Goal: Transaction & Acquisition: Purchase product/service

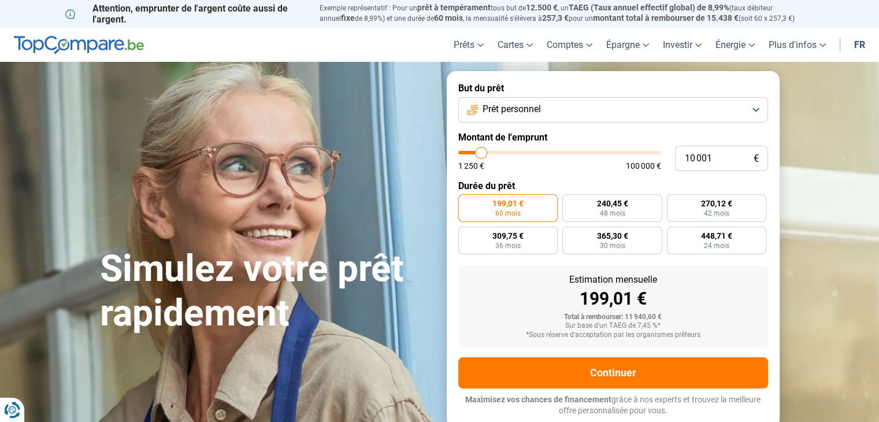
click at [497, 107] on span "Prêt personnel" at bounding box center [511, 109] width 58 height 13
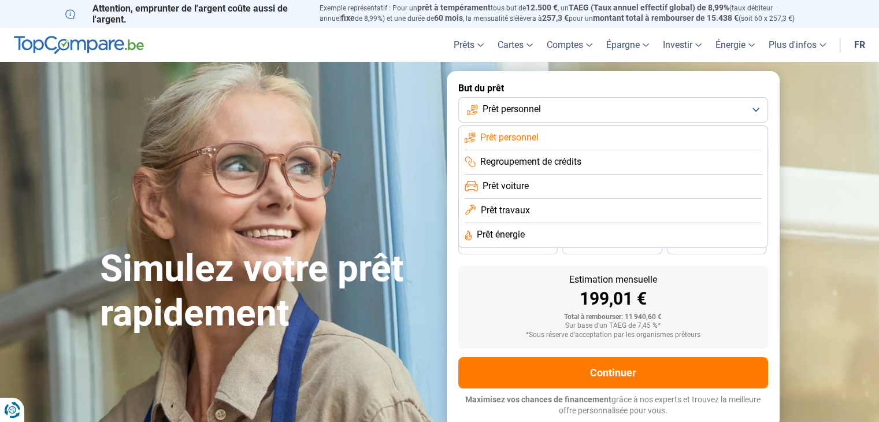
click at [504, 229] on span "Prêt énergie" at bounding box center [501, 234] width 48 height 13
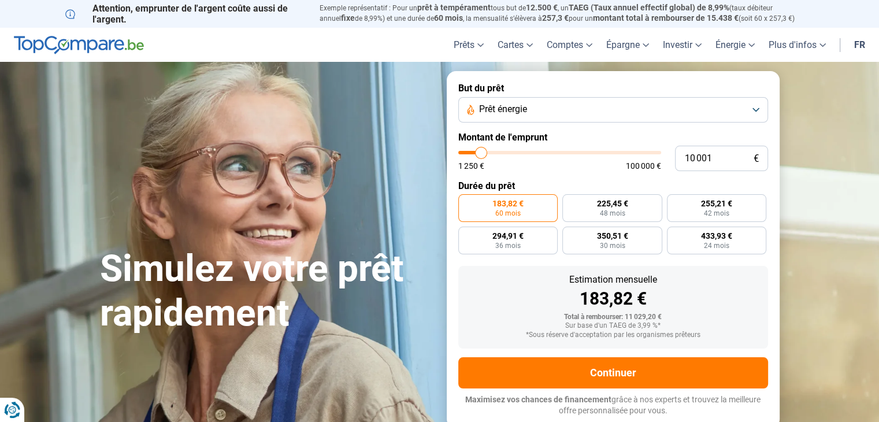
click at [504, 114] on span "Prêt énergie" at bounding box center [503, 109] width 48 height 13
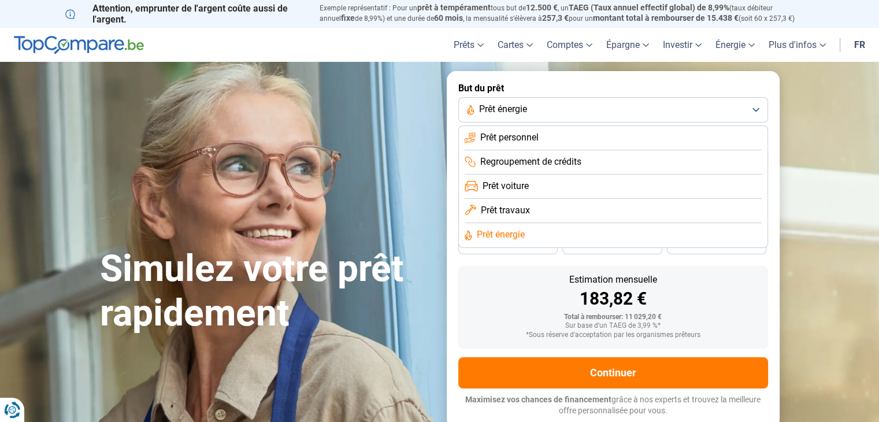
click at [508, 139] on span "Prêt personnel" at bounding box center [509, 137] width 58 height 13
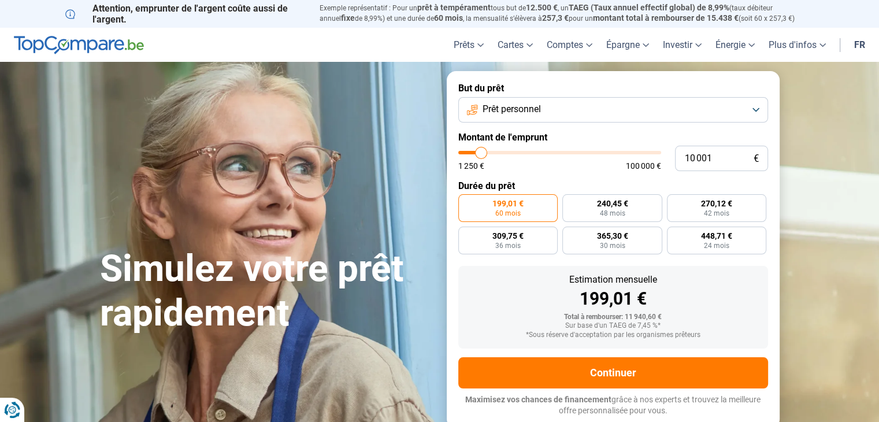
type input "9 750"
type input "9750"
type input "10 500"
type input "10500"
type input "12 750"
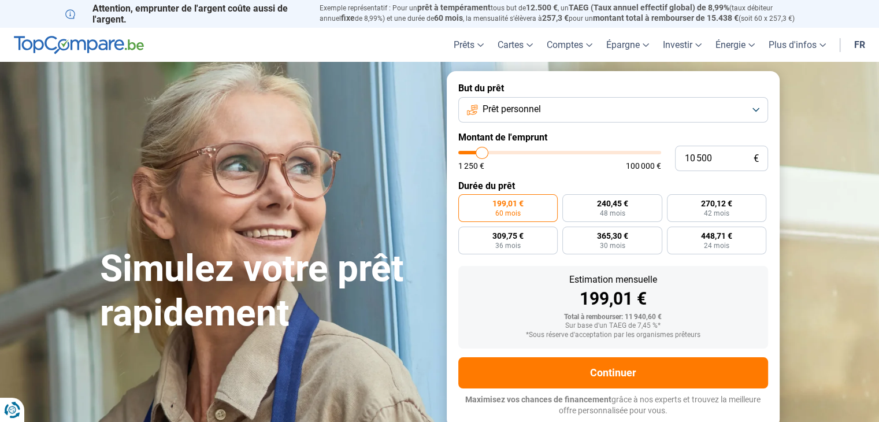
type input "12750"
type input "15 000"
type input "15000"
type input "17 250"
type input "17250"
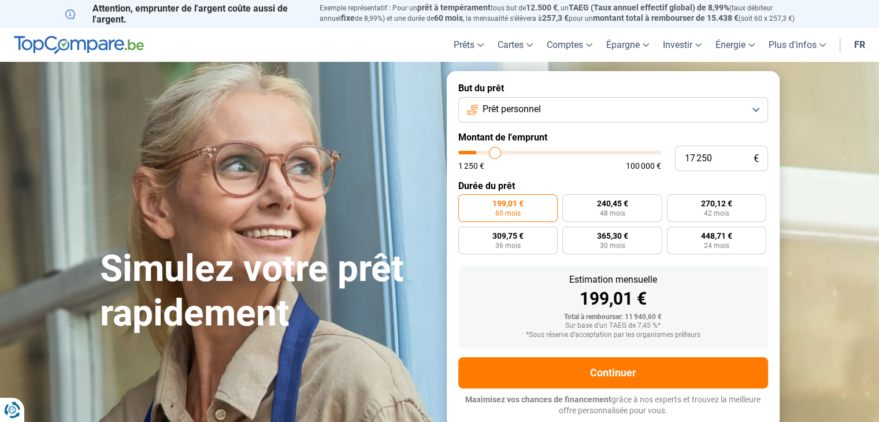
type input "19 250"
type input "19250"
type input "20 500"
type input "20500"
type input "21 500"
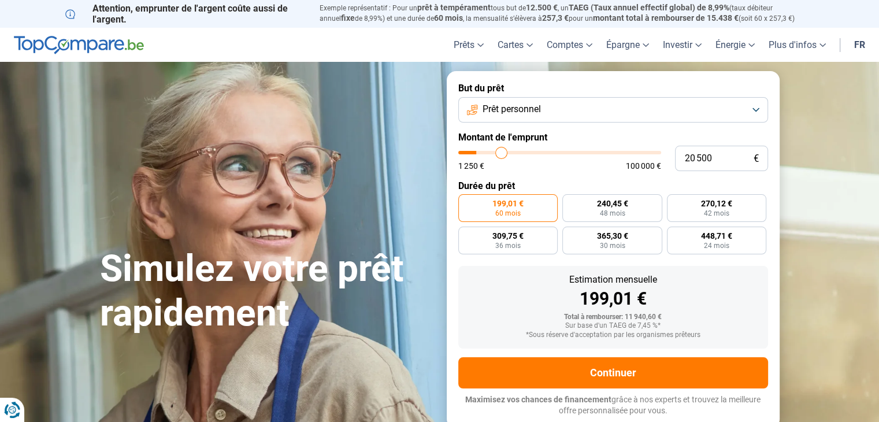
type input "21500"
type input "22 250"
type input "22250"
type input "22 500"
type input "22500"
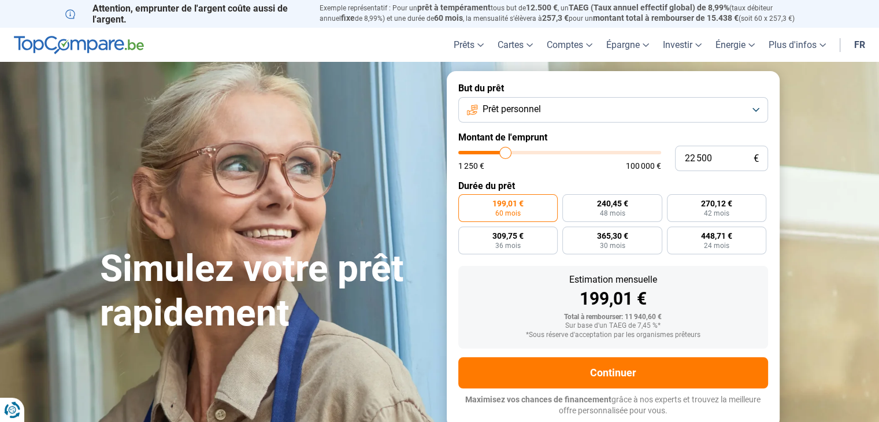
type input "23 000"
type input "23000"
type input "23 750"
type input "23750"
type input "24 000"
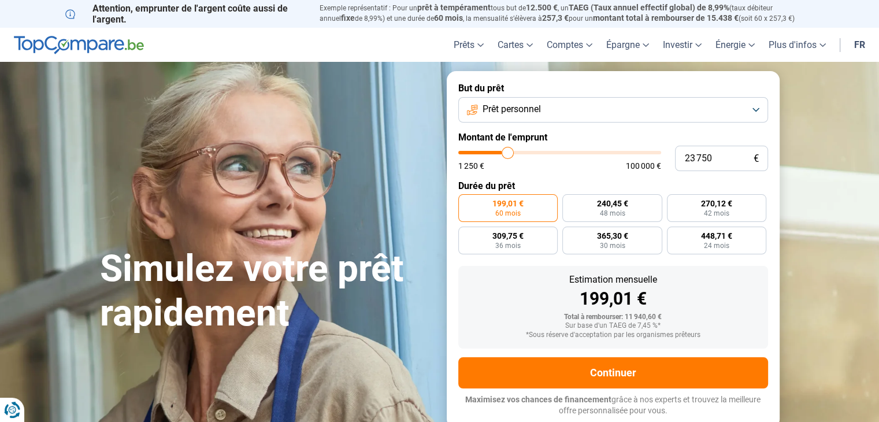
type input "24000"
type input "24 250"
type input "24250"
type input "24 500"
type input "24500"
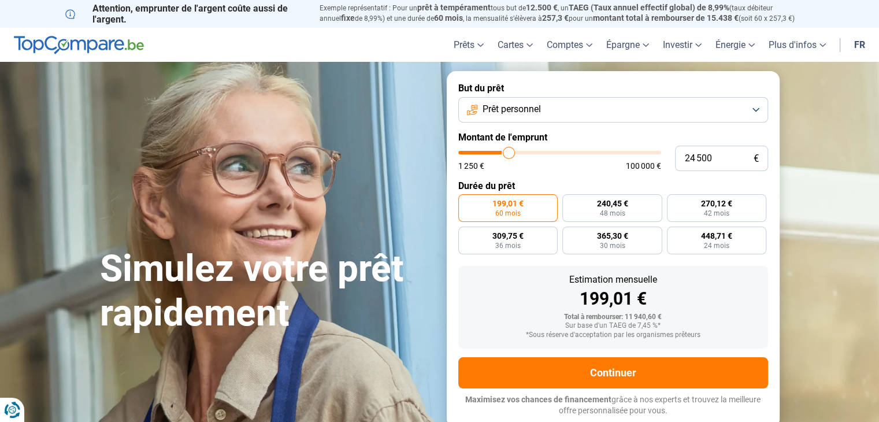
type input "25 000"
type input "25000"
type input "26 250"
type input "26250"
type input "29 000"
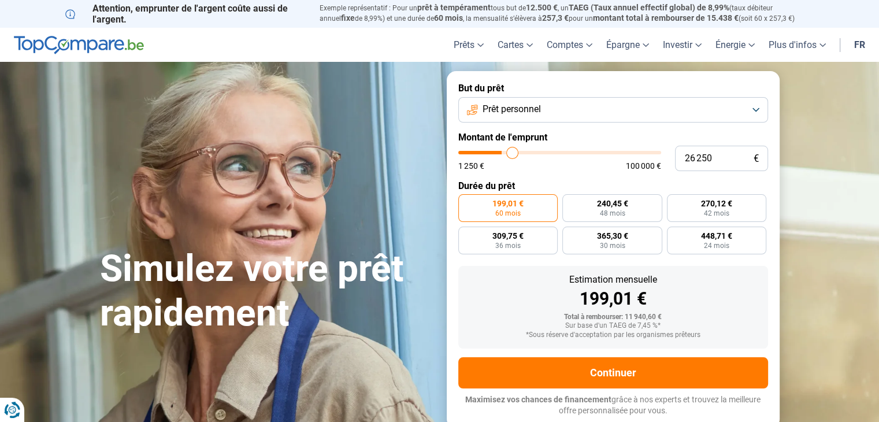
type input "29000"
type input "31 250"
type input "31250"
type input "32 750"
type input "32750"
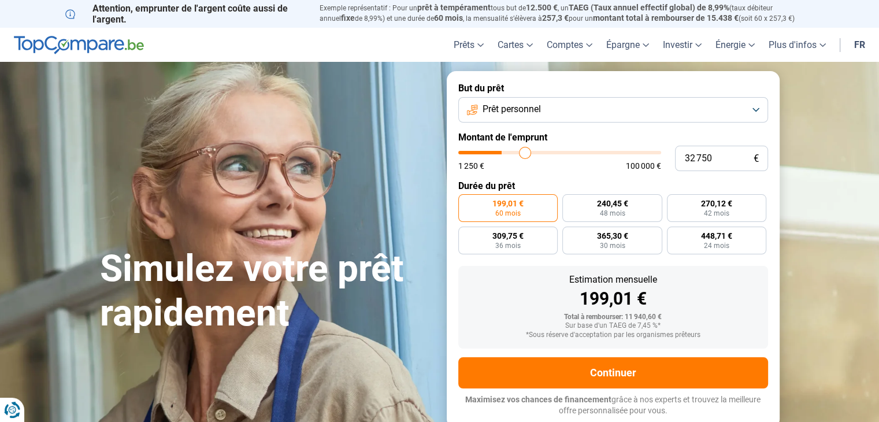
type input "34 500"
type input "34500"
type input "35 750"
type input "35750"
type input "36 250"
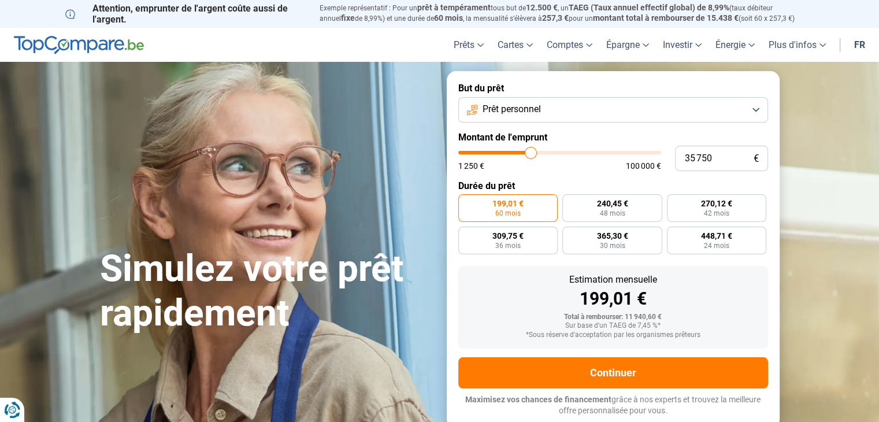
type input "36250"
type input "36 500"
type input "36500"
type input "36 750"
type input "36750"
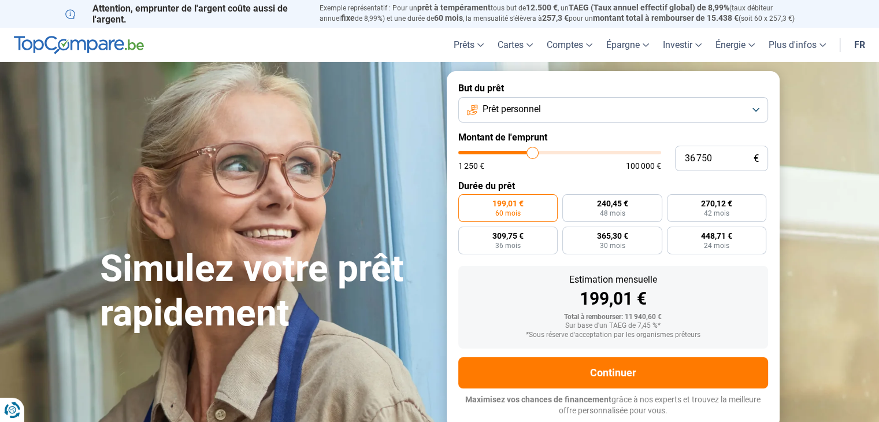
type input "37 250"
type input "37250"
type input "38 000"
type input "38000"
type input "38 250"
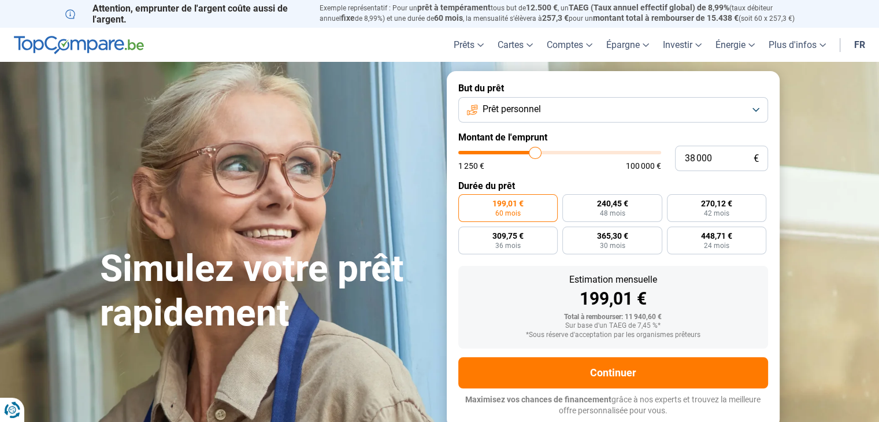
type input "38250"
type input "38 750"
type input "38750"
type input "39 000"
type input "39000"
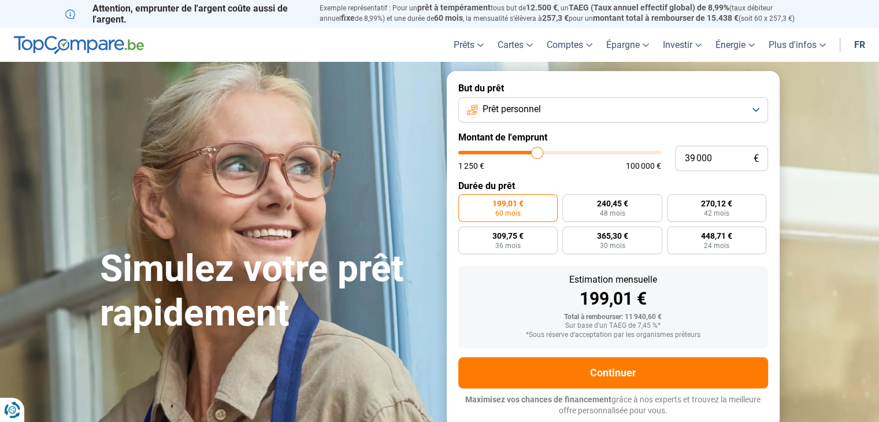
type input "39 500"
type input "39500"
type input "39 750"
type input "39750"
type input "40 000"
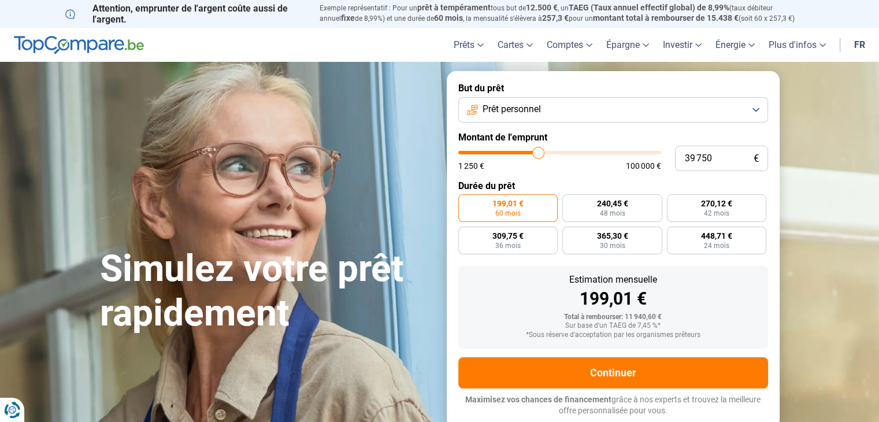
type input "40000"
type input "40 250"
type input "40250"
type input "40 500"
type input "40500"
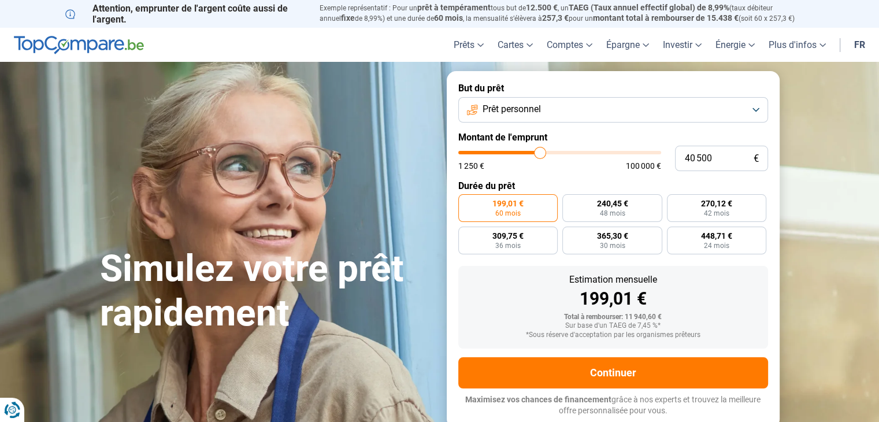
type input "40 750"
type input "40750"
type input "41 000"
type input "41000"
type input "41 250"
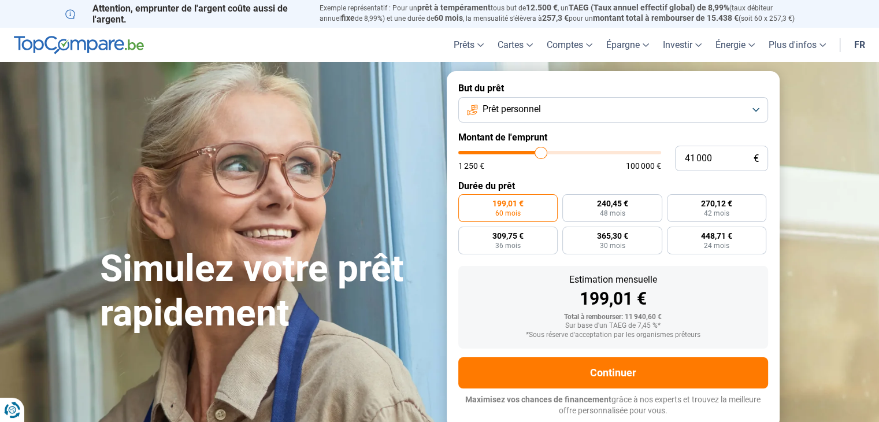
type input "41250"
type input "41 500"
type input "41500"
type input "42 000"
type input "42000"
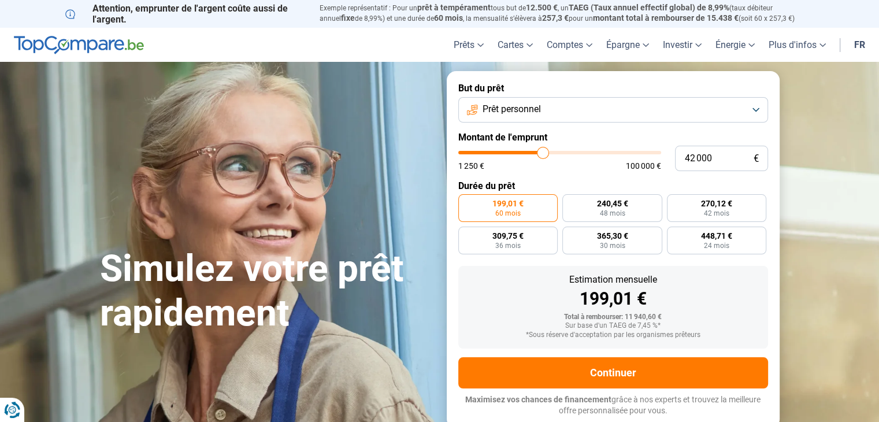
type input "42 250"
type input "42250"
type input "42 750"
type input "42750"
type input "43 000"
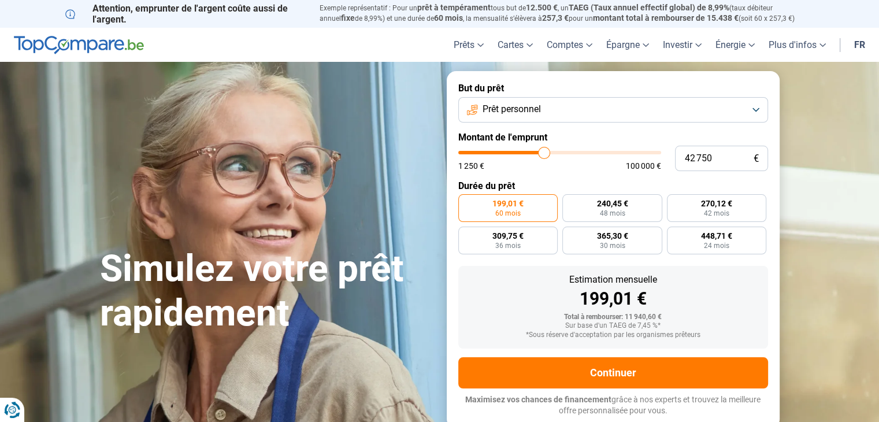
type input "43000"
type input "43 250"
type input "43250"
type input "43 500"
type input "43500"
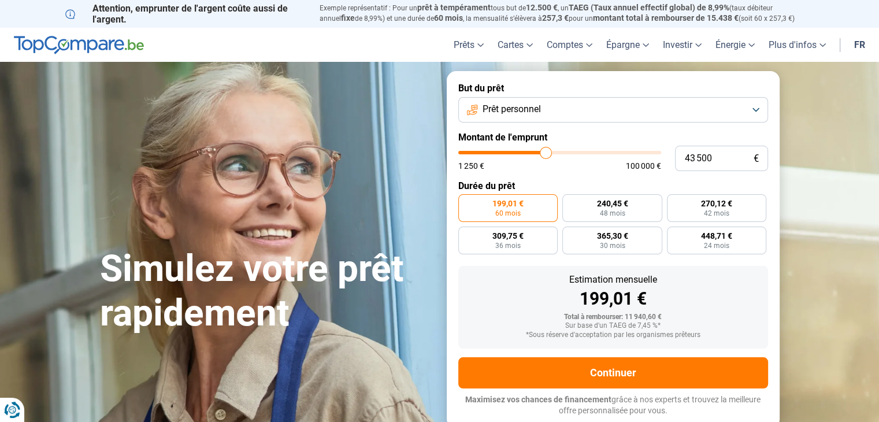
type input "43 750"
type input "43750"
type input "44 000"
type input "44000"
type input "44 250"
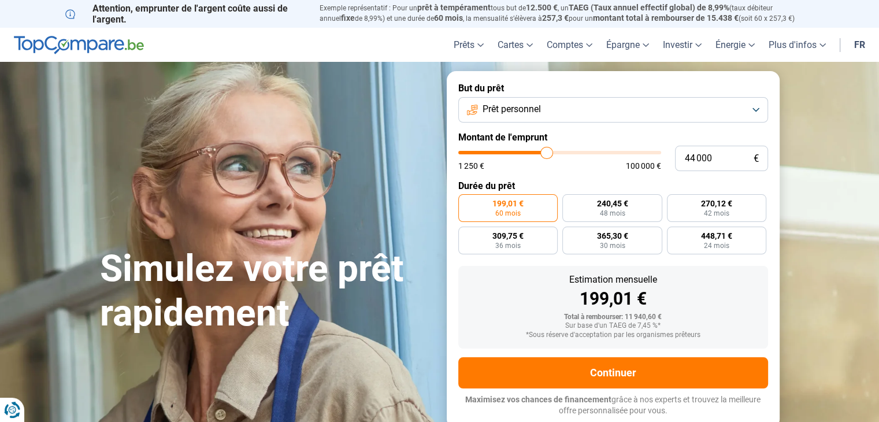
type input "44250"
type input "44 500"
type input "44500"
type input "44 750"
type input "44750"
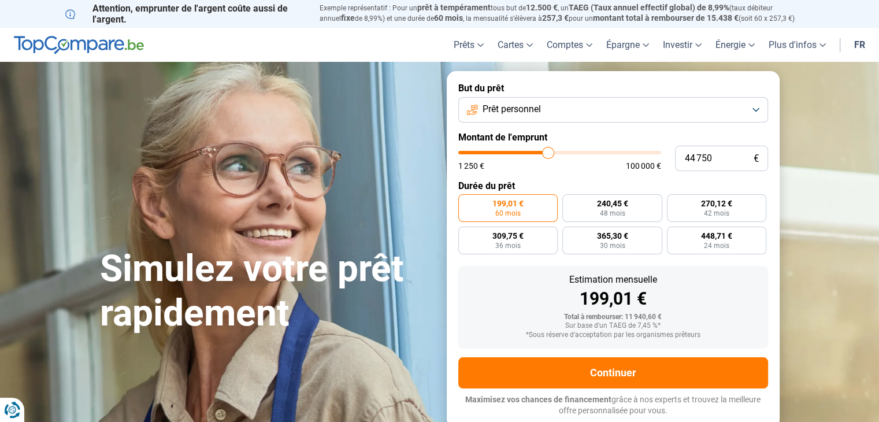
type input "45 000"
type input "45000"
type input "45 500"
type input "45500"
type input "45 750"
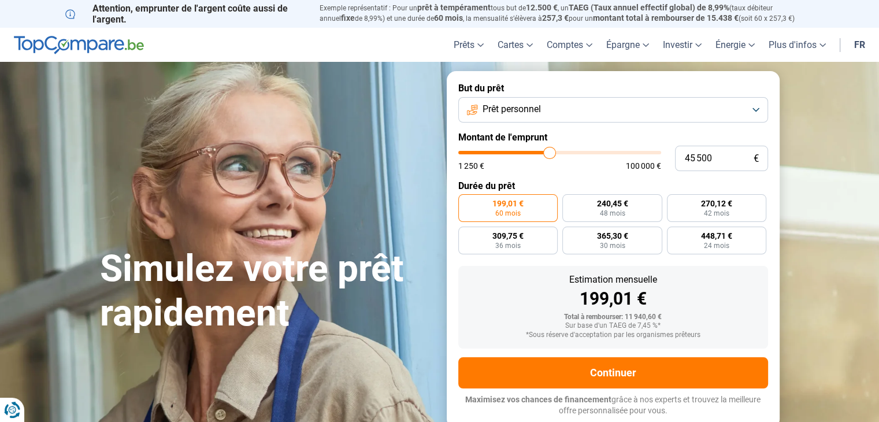
type input "45750"
type input "46 000"
type input "46000"
type input "46 250"
type input "46250"
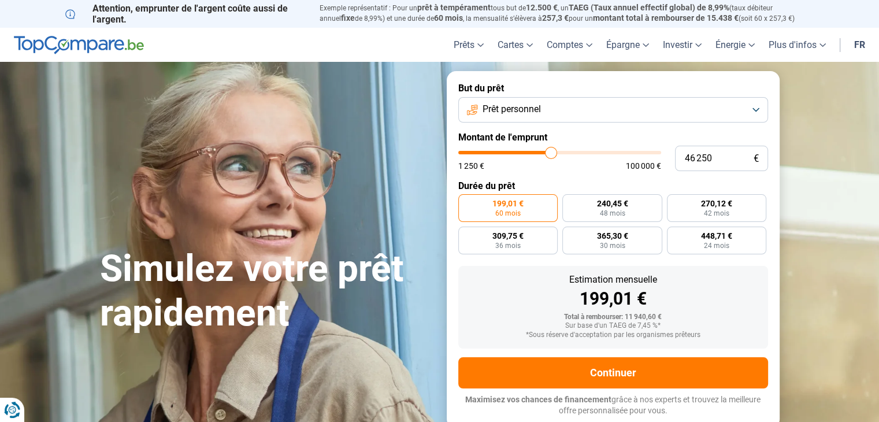
type input "46 750"
type input "46750"
type input "47 000"
type input "47000"
type input "47 250"
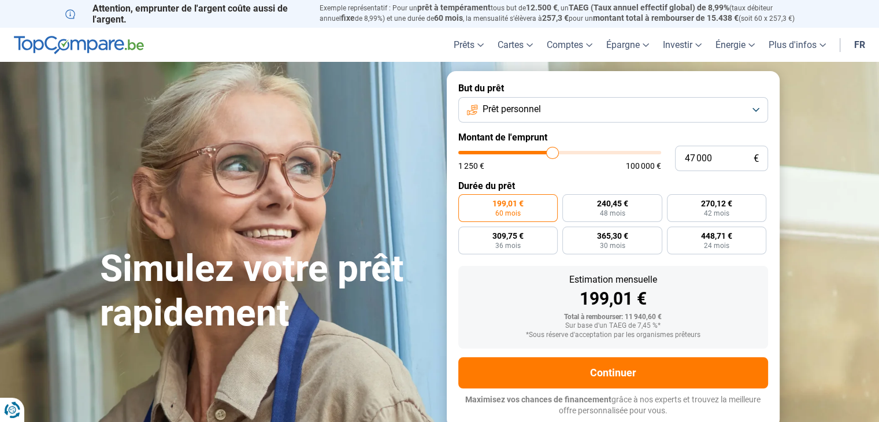
type input "47250"
type input "47 500"
type input "47500"
type input "47 750"
type input "47750"
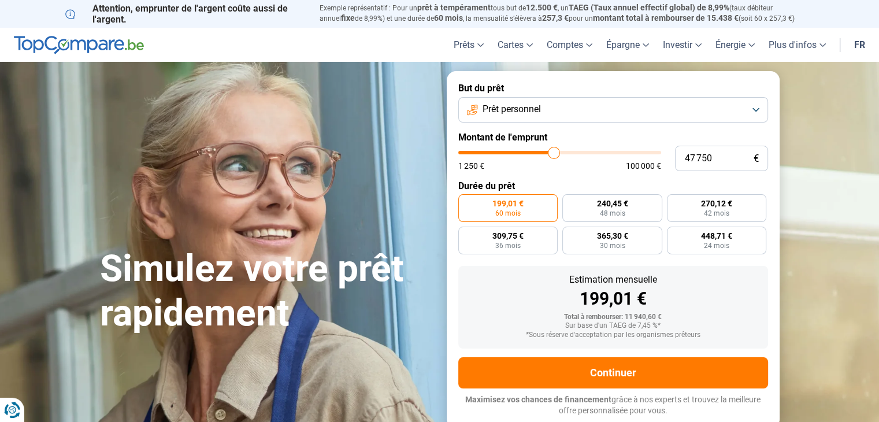
type input "48 000"
type input "48000"
type input "48 750"
type input "48750"
type input "49 000"
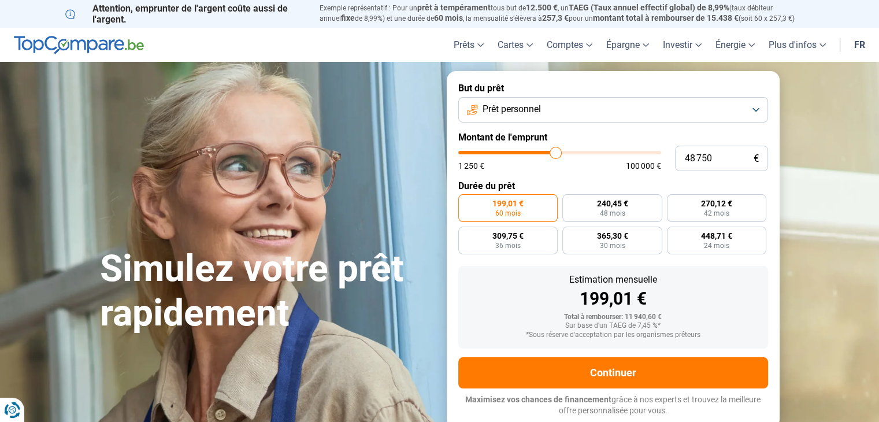
type input "49000"
type input "49 250"
type input "49250"
type input "49 500"
type input "49500"
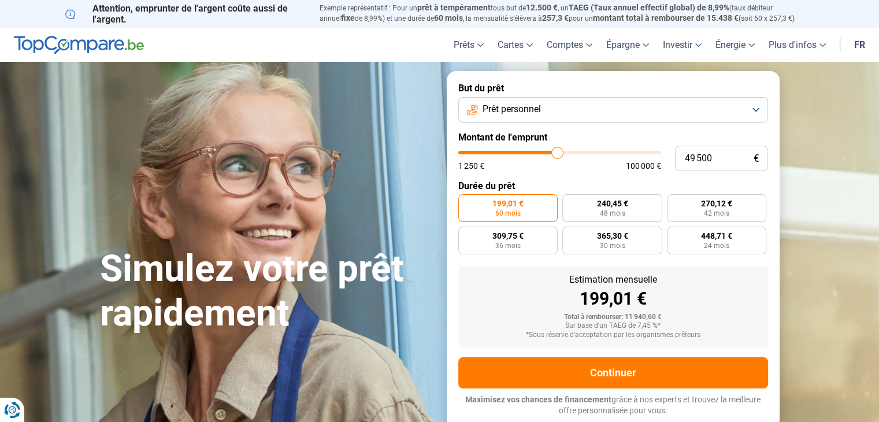
type input "50 000"
type input "50000"
type input "50 500"
type input "50500"
type input "50 750"
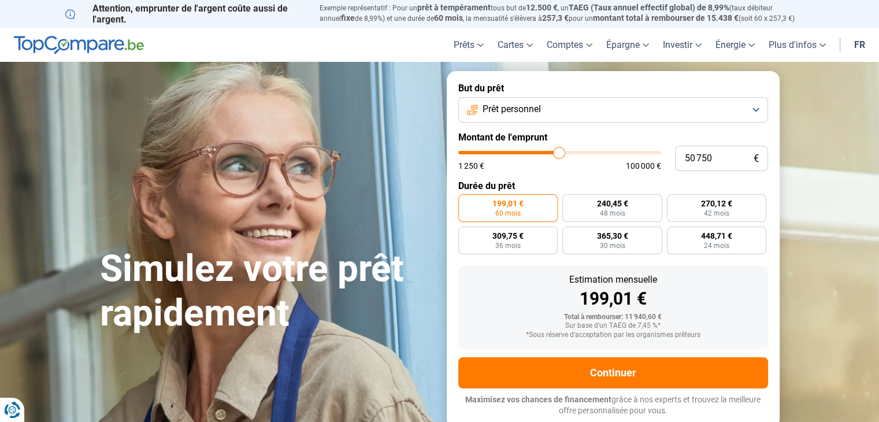
type input "50750"
type input "51 000"
type input "51000"
type input "51 250"
type input "51250"
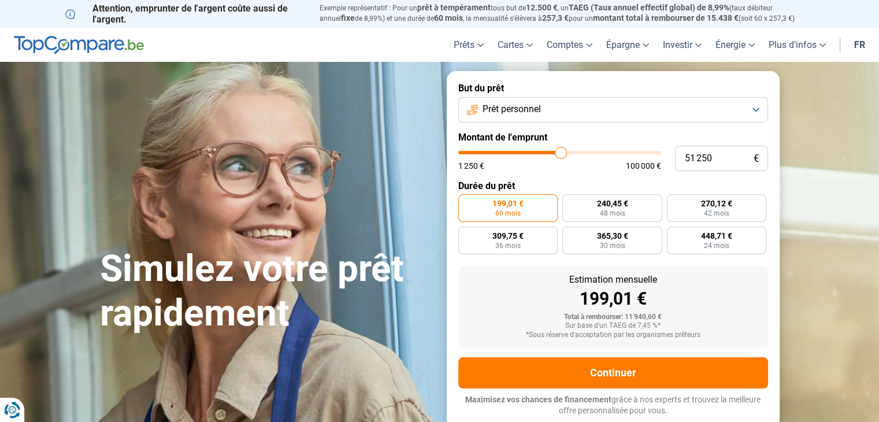
type input "51 500"
type input "51500"
type input "51 750"
type input "51750"
type input "52 250"
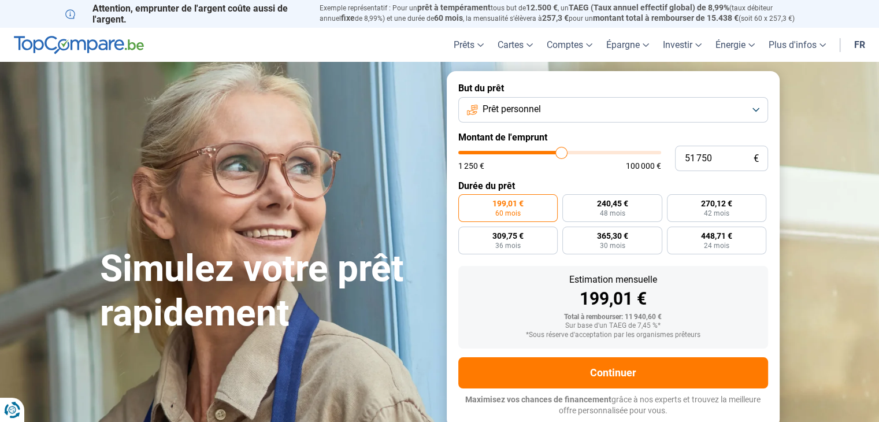
type input "52250"
type input "52 500"
type input "52500"
type input "52 750"
type input "52750"
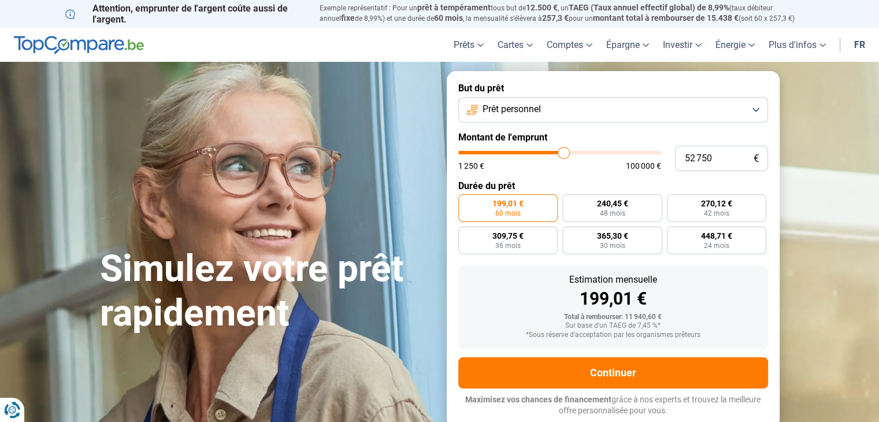
type input "53 000"
type input "53000"
type input "53 500"
type input "53500"
type input "53 750"
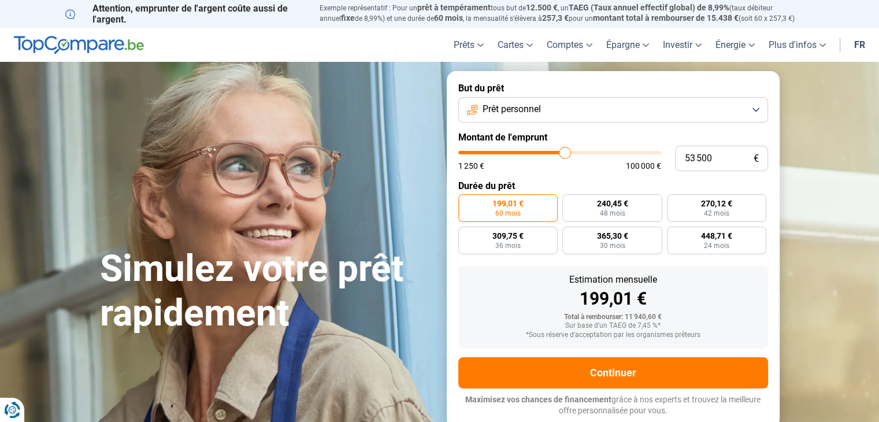
type input "53750"
type input "54 000"
type input "54000"
type input "54 250"
type input "54250"
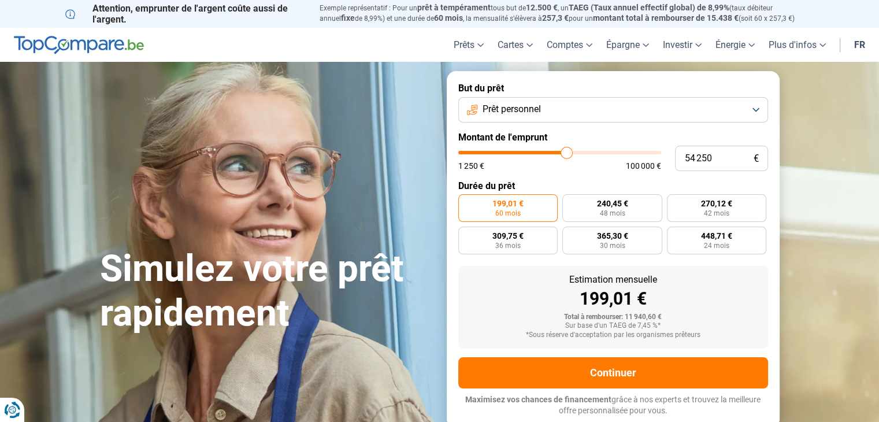
type input "54 500"
type input "54500"
type input "54 750"
type input "54750"
type input "55 000"
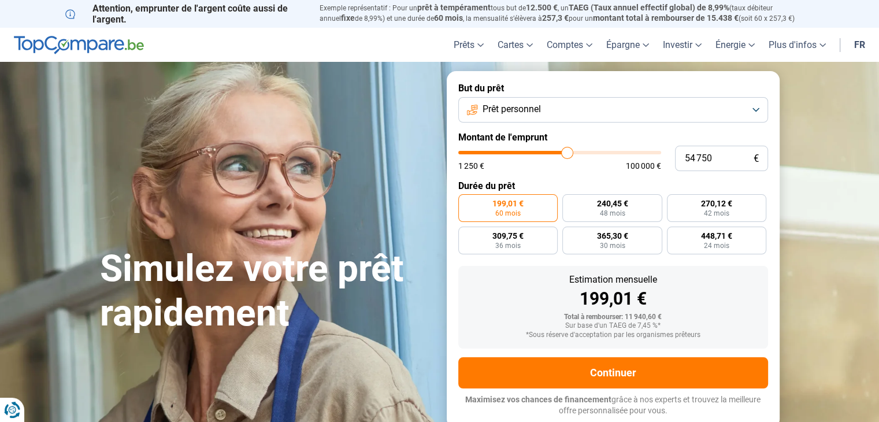
type input "55000"
type input "55 250"
type input "55250"
type input "55 500"
type input "55500"
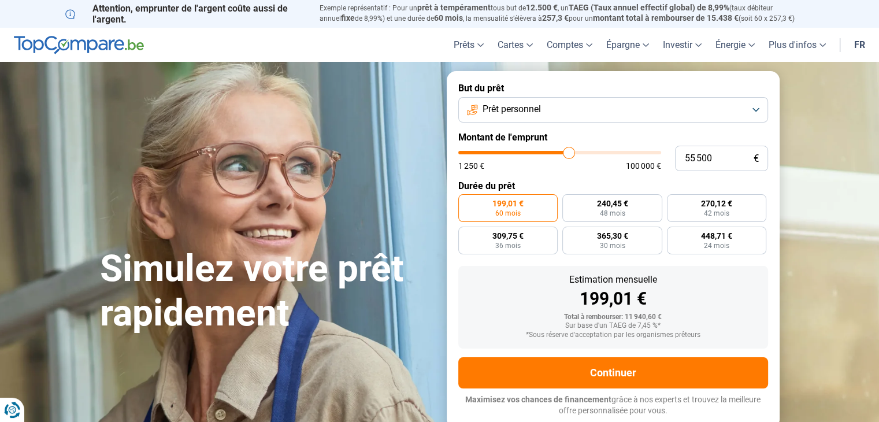
type input "55 750"
type input "55750"
type input "56 000"
type input "56000"
type input "56 250"
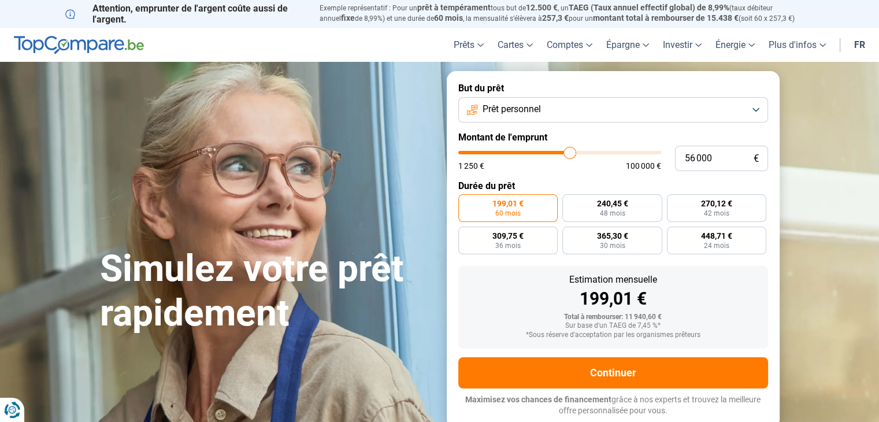
type input "56250"
type input "56 500"
type input "56500"
type input "56 750"
type input "56750"
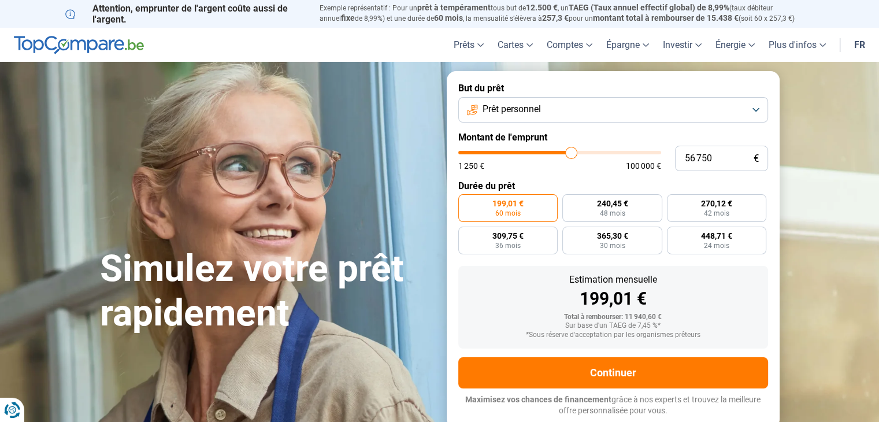
type input "57 000"
type input "57000"
type input "57 250"
type input "57250"
type input "57 500"
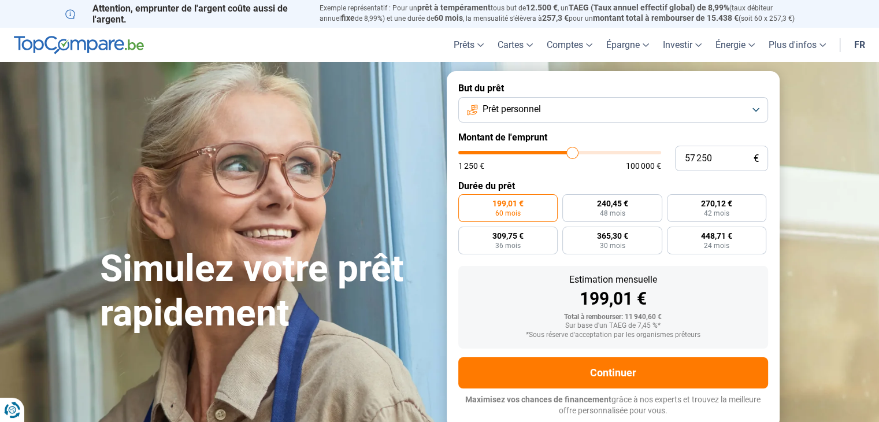
type input "57500"
type input "57 750"
type input "57750"
type input "58 000"
type input "58000"
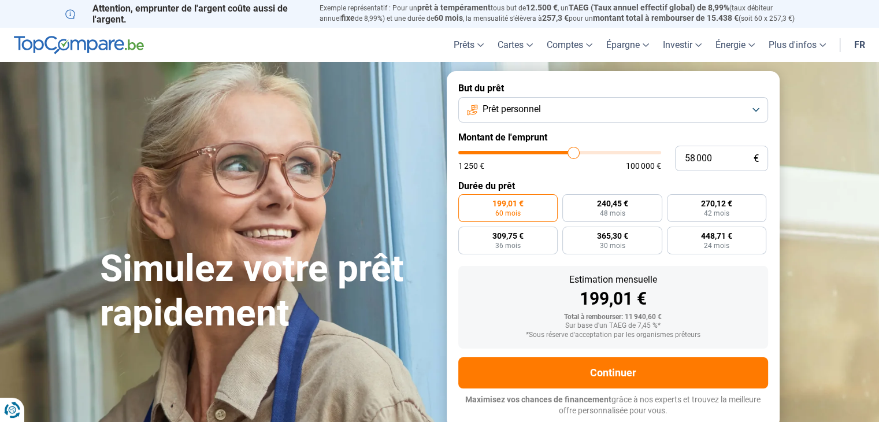
type input "58 250"
type input "58250"
type input "58 500"
type input "58500"
type input "58 750"
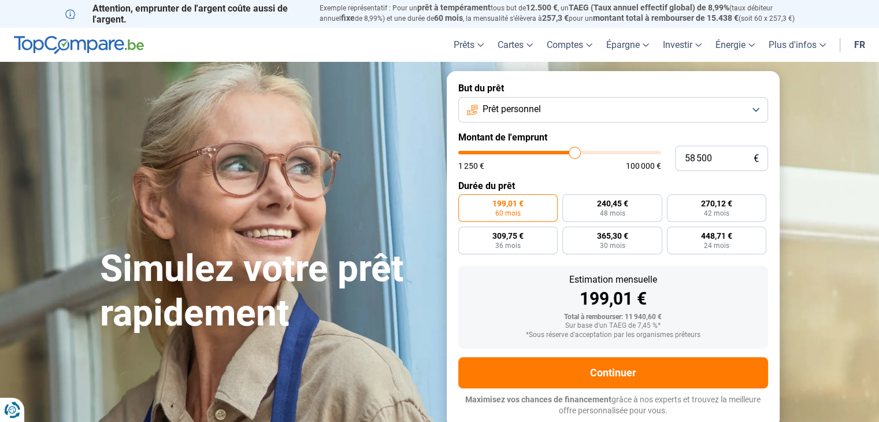
type input "58750"
type input "59 000"
type input "59000"
type input "59 250"
type input "59250"
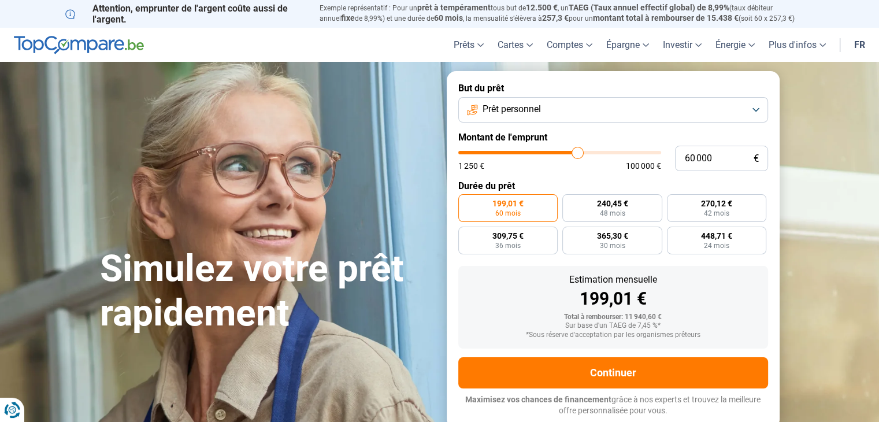
drag, startPoint x: 480, startPoint y: 153, endPoint x: 577, endPoint y: 149, distance: 97.7
click at [577, 151] on input "range" at bounding box center [559, 152] width 203 height 3
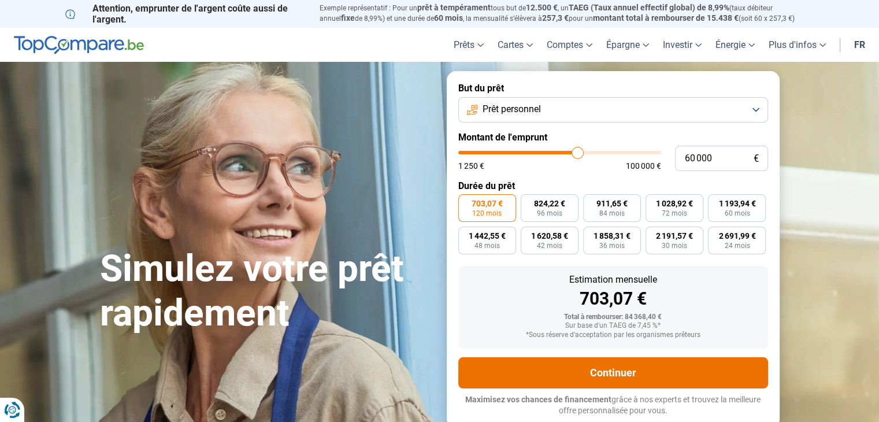
click at [595, 363] on button "Continuer" at bounding box center [613, 372] width 310 height 31
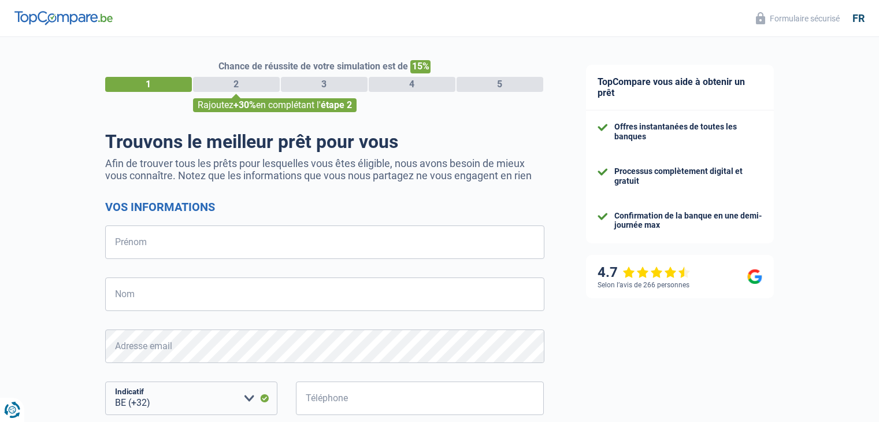
select select "32"
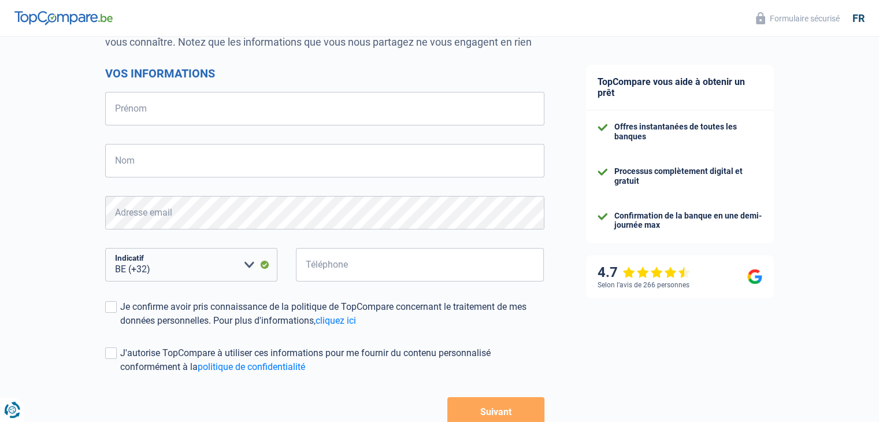
scroll to position [116, 0]
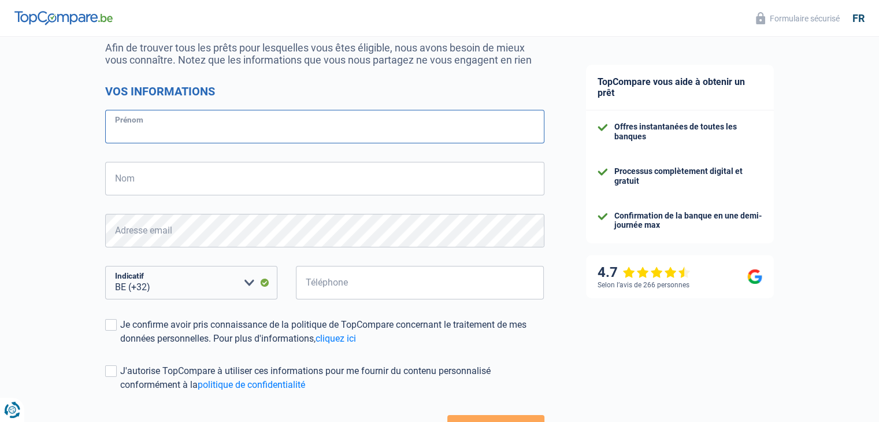
click at [159, 127] on input "Prénom" at bounding box center [324, 127] width 439 height 34
type input "Schoonbroodt"
type input "Christophe"
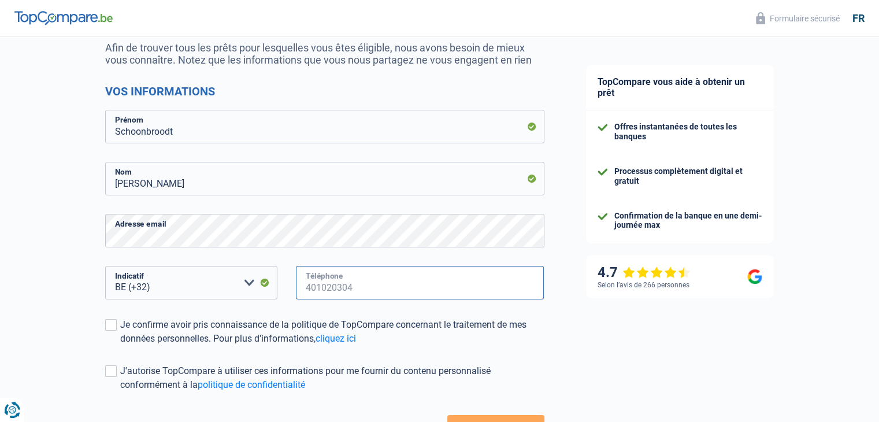
click at [324, 286] on input "Téléphone" at bounding box center [420, 283] width 248 height 34
type input "478931466"
click at [115, 325] on span at bounding box center [111, 325] width 12 height 12
click at [120, 346] on input "Je confirme avoir pris connaissance de la politique de TopCompare concernant le…" at bounding box center [120, 346] width 0 height 0
click at [111, 370] on span at bounding box center [111, 371] width 12 height 12
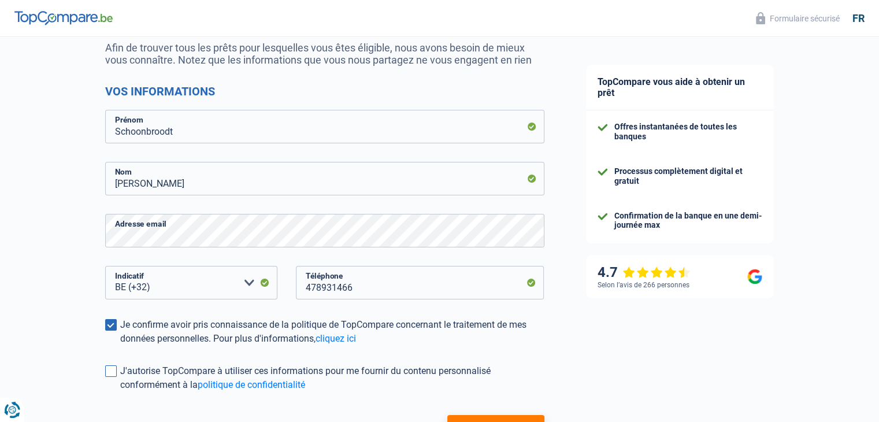
click at [120, 392] on input "J'autorise TopCompare à utiliser ces informations pour me fournir du contenu pe…" at bounding box center [120, 392] width 0 height 0
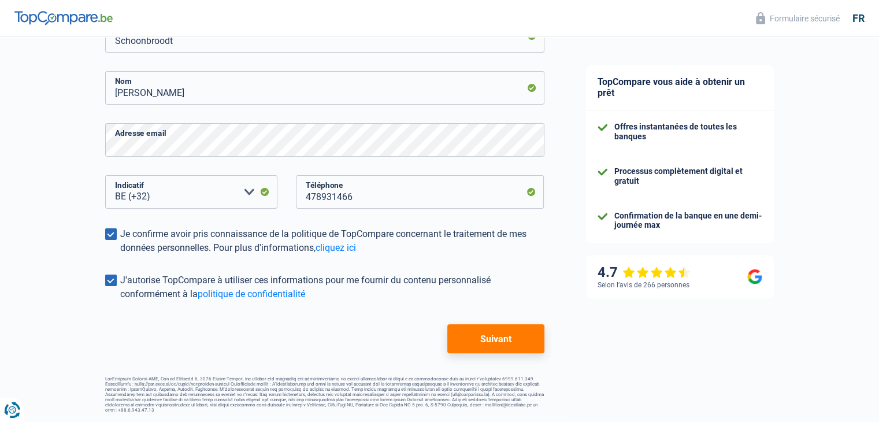
click at [477, 338] on button "Suivant" at bounding box center [495, 338] width 96 height 29
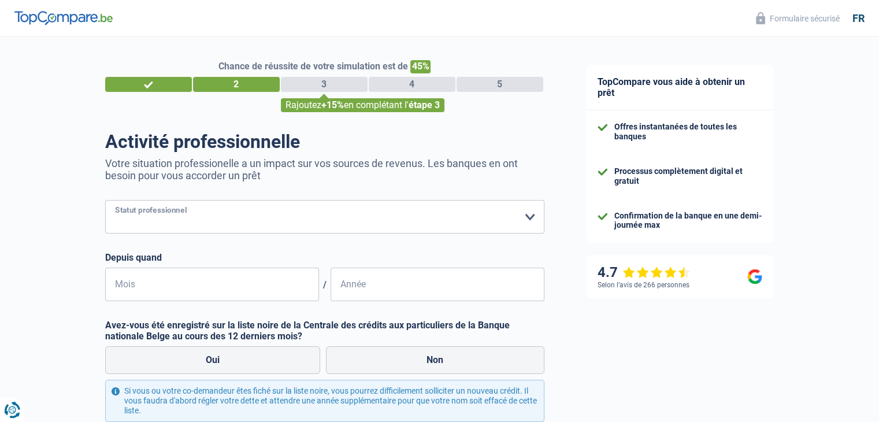
click at [138, 220] on select "Ouvrier Employé privé Employé public Invalide Indépendant Pensionné Chômeur Mut…" at bounding box center [324, 217] width 439 height 34
select select "privateEmployee"
click at [105, 201] on select "Ouvrier Employé privé Employé public Invalide Indépendant Pensionné Chômeur Mut…" at bounding box center [324, 217] width 439 height 34
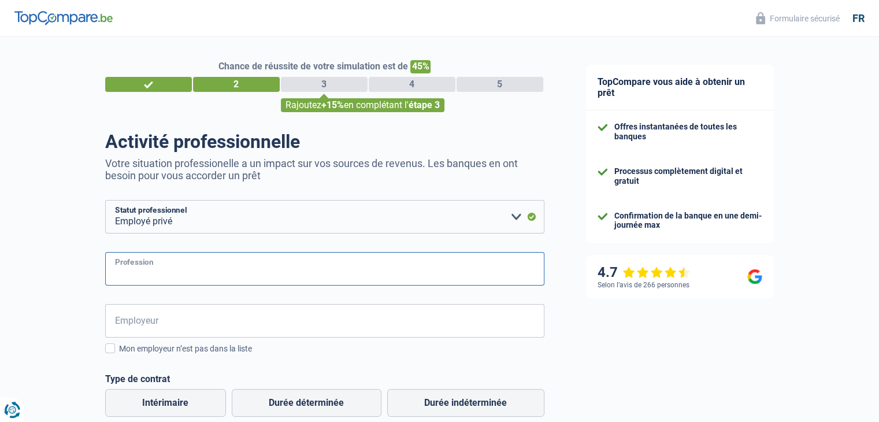
click at [122, 265] on input "Profession" at bounding box center [324, 269] width 439 height 34
click at [122, 266] on input "Profession" at bounding box center [324, 269] width 439 height 34
type input "Délégué Commercial"
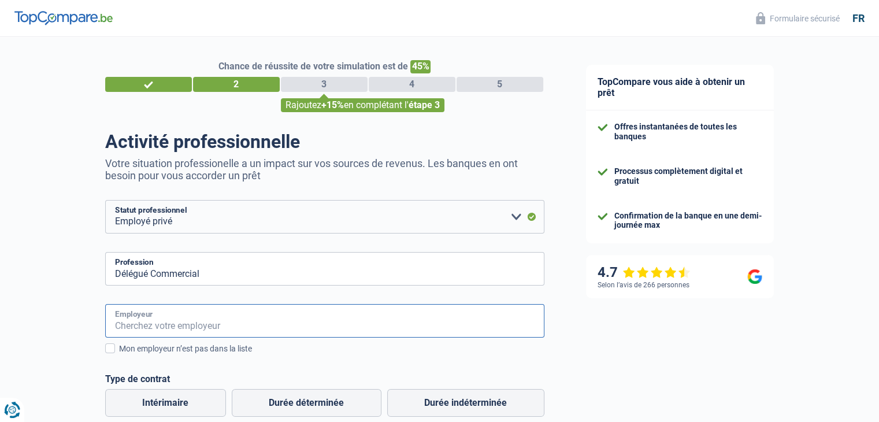
click at [135, 320] on input "Employeur" at bounding box center [324, 321] width 439 height 34
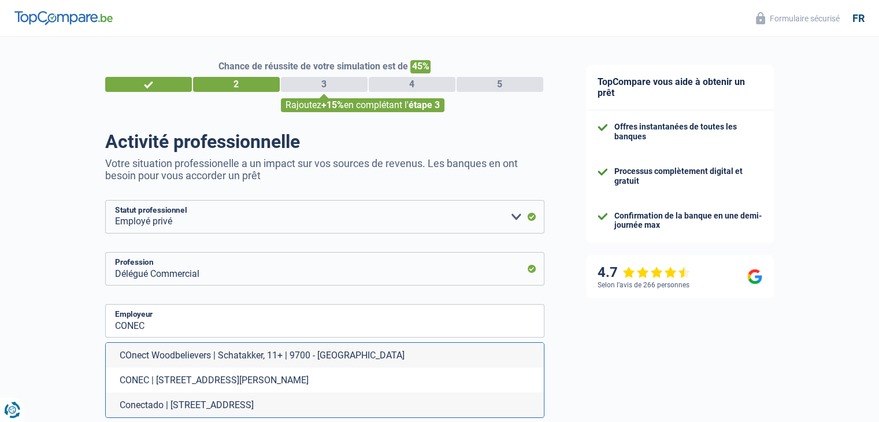
click at [134, 380] on li "CONEC | Rue Jacques Prévert, 1 | 7000 - Mons" at bounding box center [325, 379] width 438 height 25
type input "CONEC | Rue Jacques Prévert, 1 | 7000 - Mons"
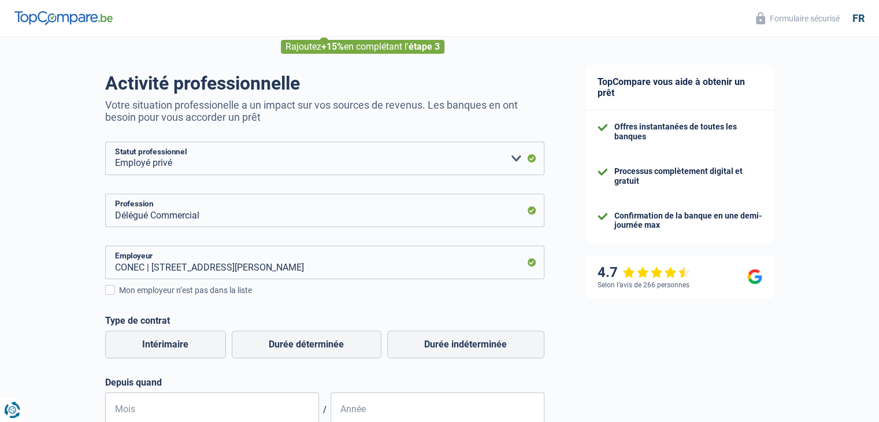
scroll to position [116, 0]
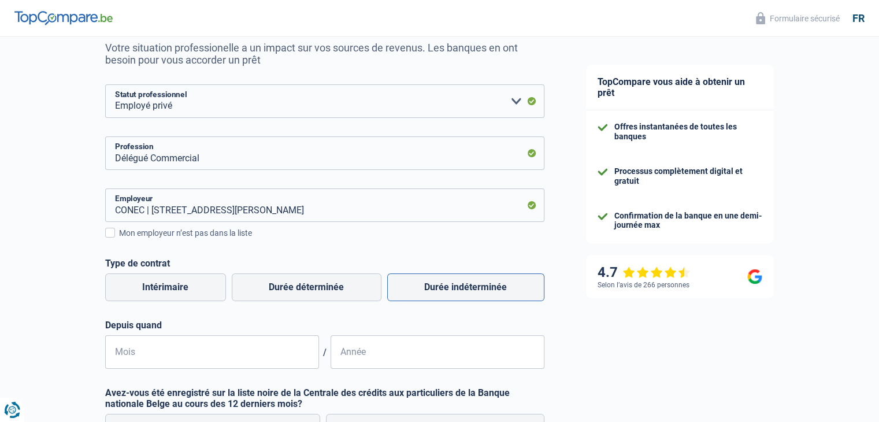
click at [473, 289] on label "Durée indéterminée" at bounding box center [465, 287] width 157 height 28
click at [473, 289] on input "Durée indéterminée" at bounding box center [465, 287] width 157 height 28
radio input "true"
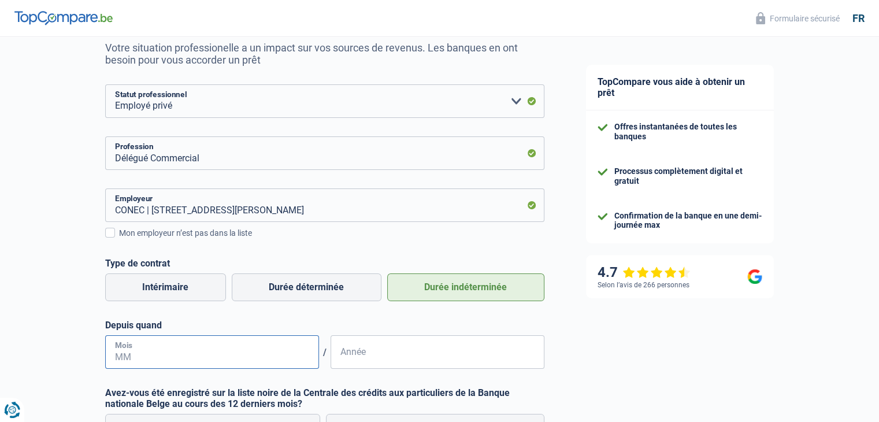
click at [217, 367] on input "Mois" at bounding box center [212, 352] width 214 height 34
type input "02"
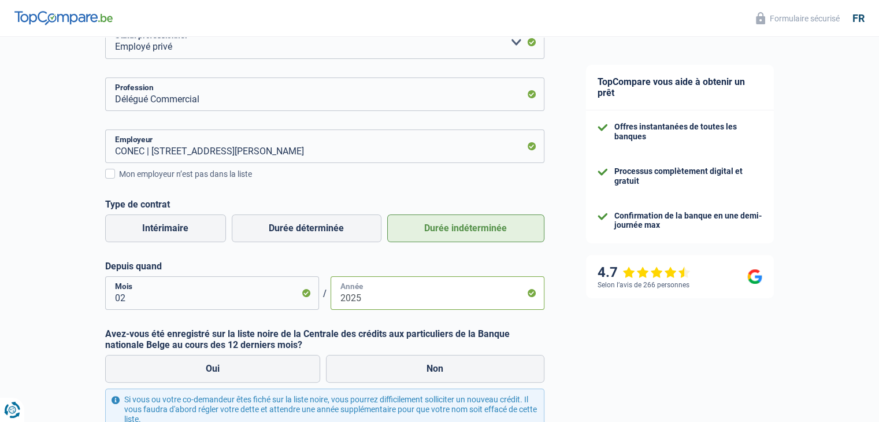
scroll to position [289, 0]
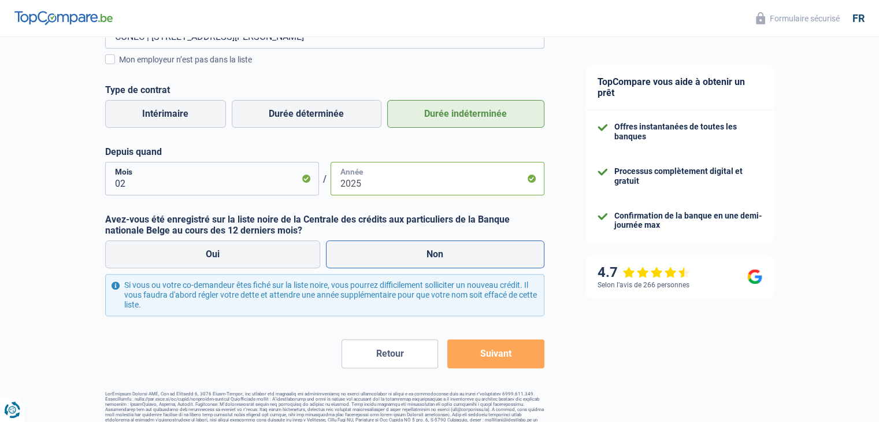
type input "2025"
click at [343, 253] on label "Non" at bounding box center [435, 254] width 218 height 28
click at [343, 253] on input "Non" at bounding box center [435, 254] width 218 height 28
radio input "true"
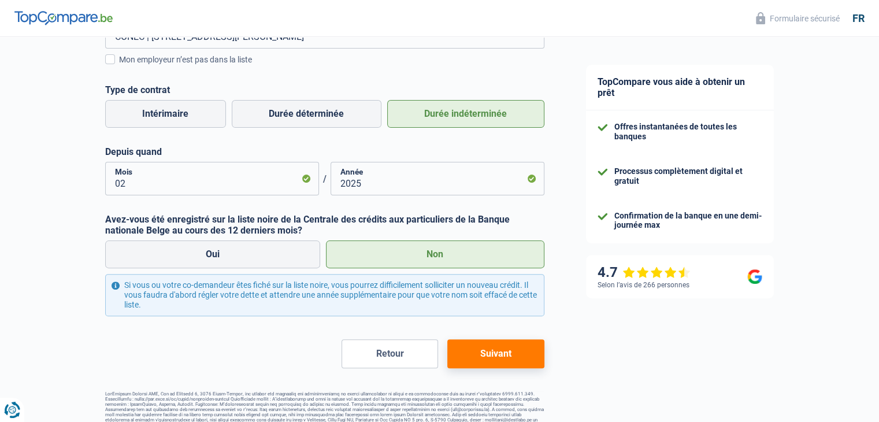
click at [474, 357] on button "Suivant" at bounding box center [495, 353] width 96 height 29
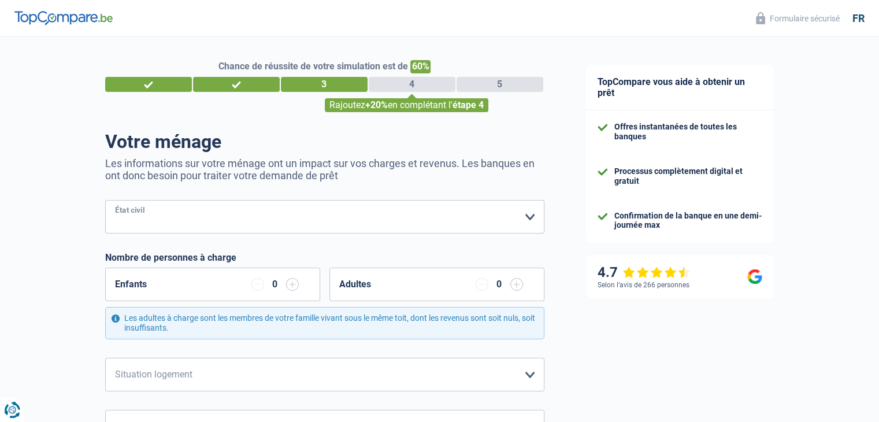
click at [150, 217] on select "Célibataire Marié(e) Cohabitant(e) légal(e) Divorcé(e) Veuf(ve) Séparé (de fait…" at bounding box center [324, 217] width 439 height 34
select select "single"
click at [105, 201] on select "Célibataire Marié(e) Cohabitant(e) légal(e) Divorcé(e) Veuf(ve) Séparé (de fait…" at bounding box center [324, 217] width 439 height 34
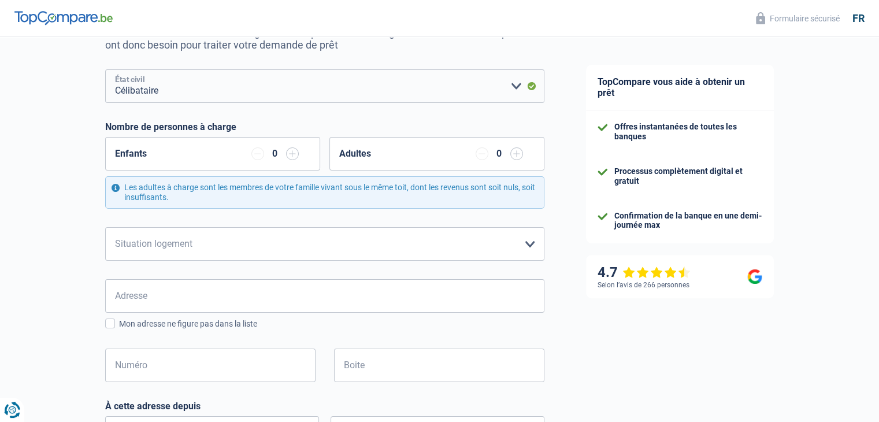
scroll to position [173, 0]
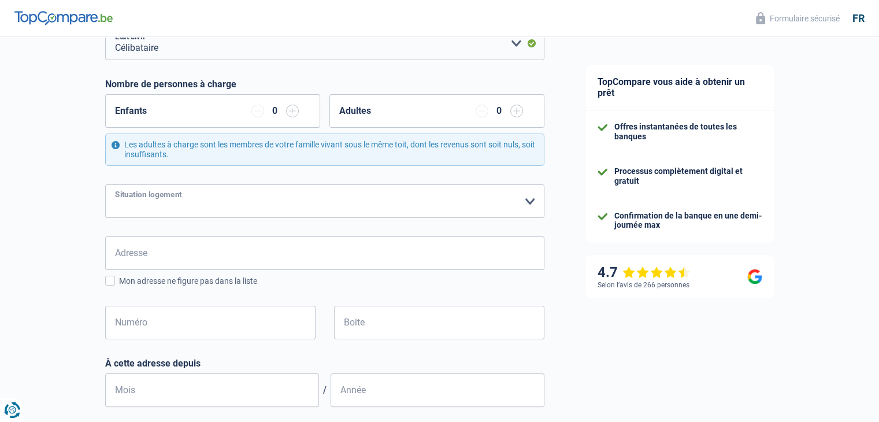
click at [133, 211] on select "Locataire Propriétaire avec prêt hypothécaire Propriétaire sans prêt hypothécai…" at bounding box center [324, 201] width 439 height 34
select select "liveWithParents"
click at [105, 184] on select "Locataire Propriétaire avec prêt hypothécaire Propriétaire sans prêt hypothécai…" at bounding box center [324, 201] width 439 height 34
click at [149, 259] on input "Adresse" at bounding box center [324, 253] width 439 height 34
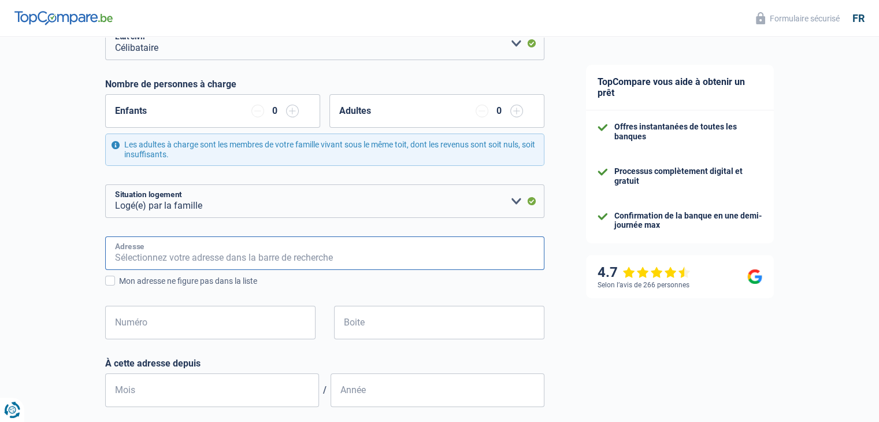
type input "Rue Hubert Streel 130"
type input "Belgique"
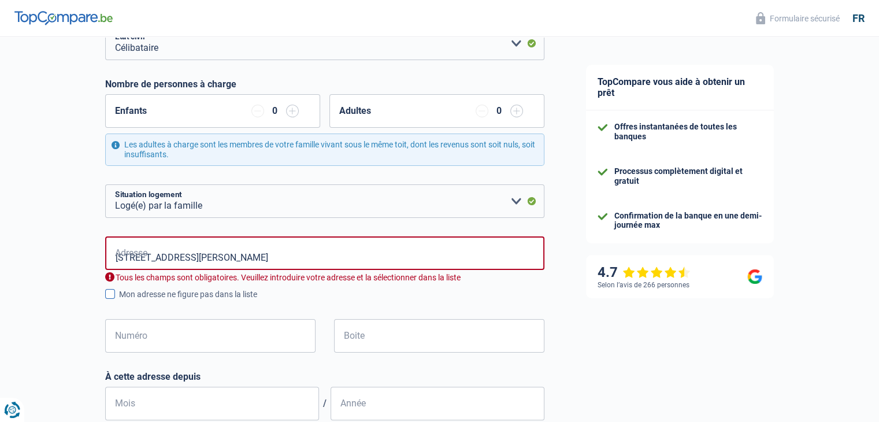
type input "Belgique"
click at [172, 341] on input "Numéro" at bounding box center [210, 336] width 210 height 34
type input "130"
drag, startPoint x: 1, startPoint y: 255, endPoint x: 17, endPoint y: 257, distance: 16.3
click at [1, 255] on body "Vous avez le contrôle de vos données Nous utilisons des cookies, tout comme nos…" at bounding box center [439, 43] width 879 height 433
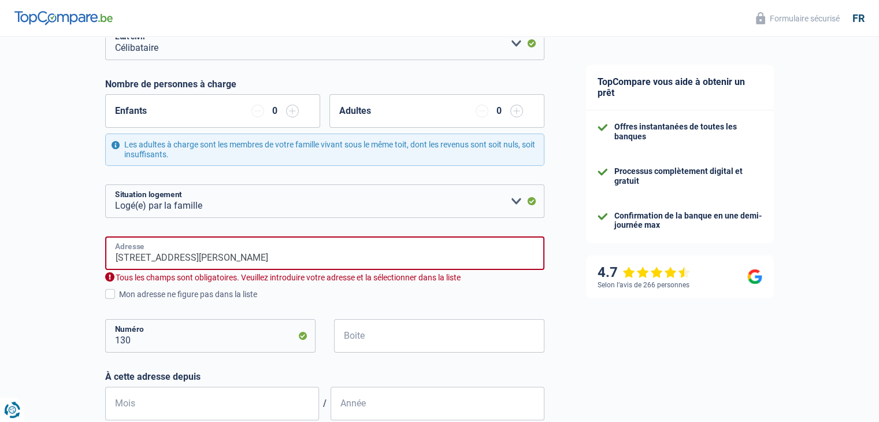
drag, startPoint x: 188, startPoint y: 258, endPoint x: 216, endPoint y: 257, distance: 27.7
click at [218, 253] on input "Rue Hubert Streel 130" at bounding box center [324, 253] width 439 height 34
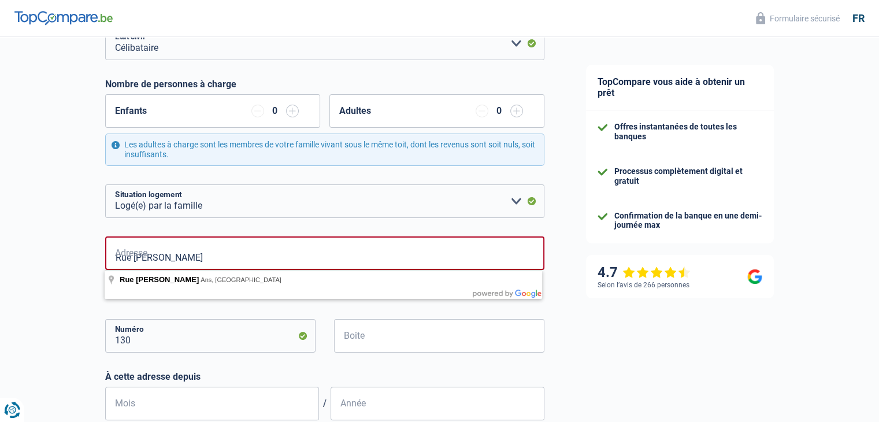
click at [30, 199] on div "Chance de réussite de votre simulation est de 60% 1 2 3 4 5 Rajoutez +20% en co…" at bounding box center [282, 308] width 565 height 899
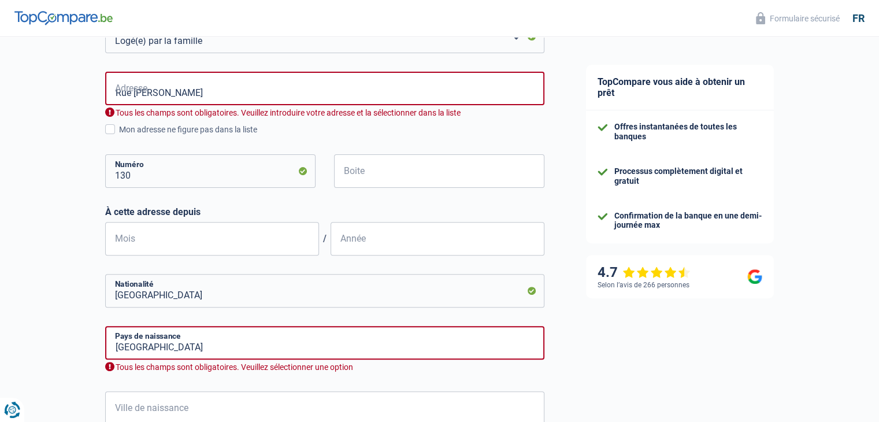
scroll to position [347, 0]
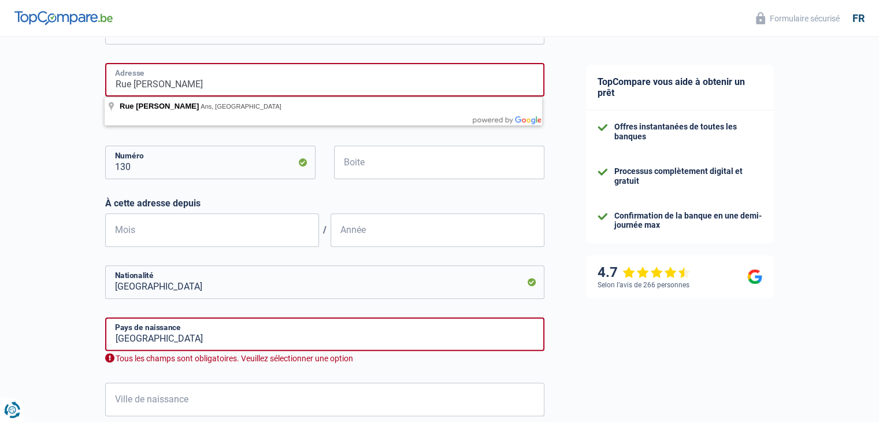
click at [207, 88] on input "Rue Hubert Streel" at bounding box center [324, 80] width 439 height 34
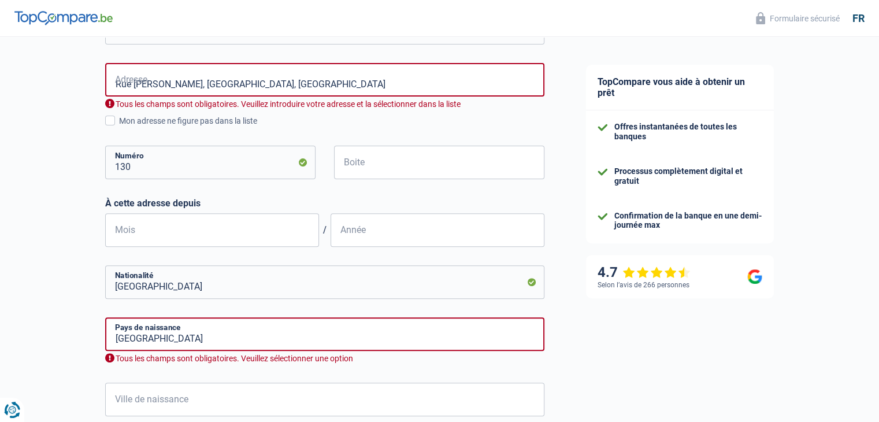
type input "Rue Hubert Streel, 4432, Ans, BE"
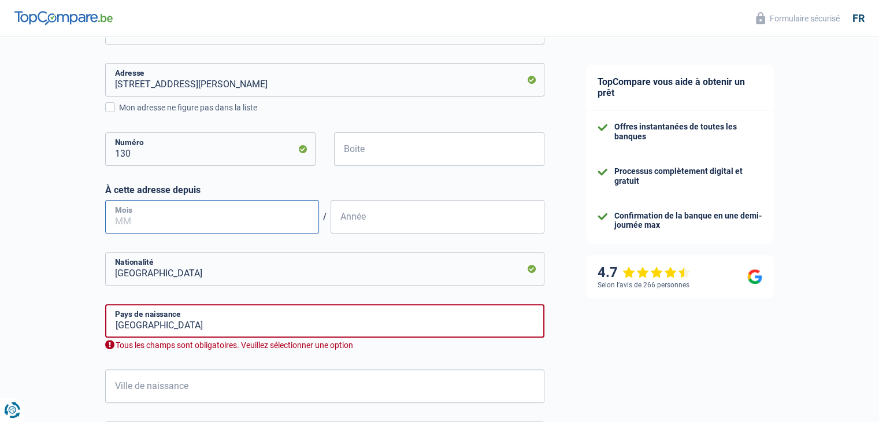
click at [135, 211] on input "Mois" at bounding box center [212, 217] width 214 height 34
type input "01"
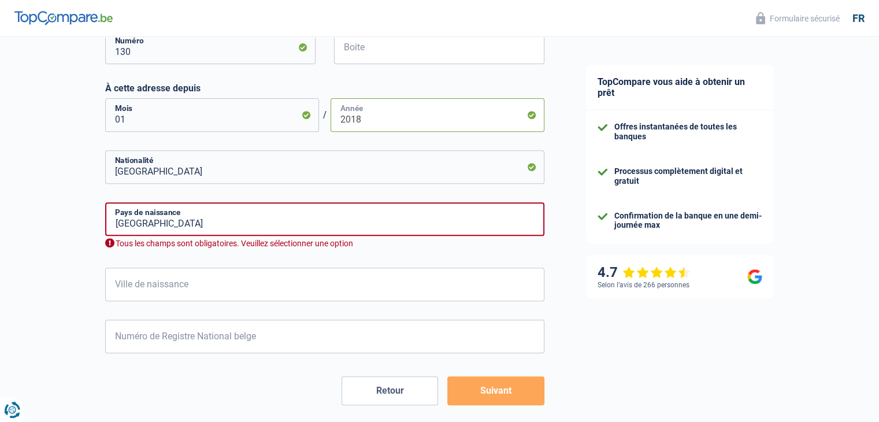
scroll to position [462, 0]
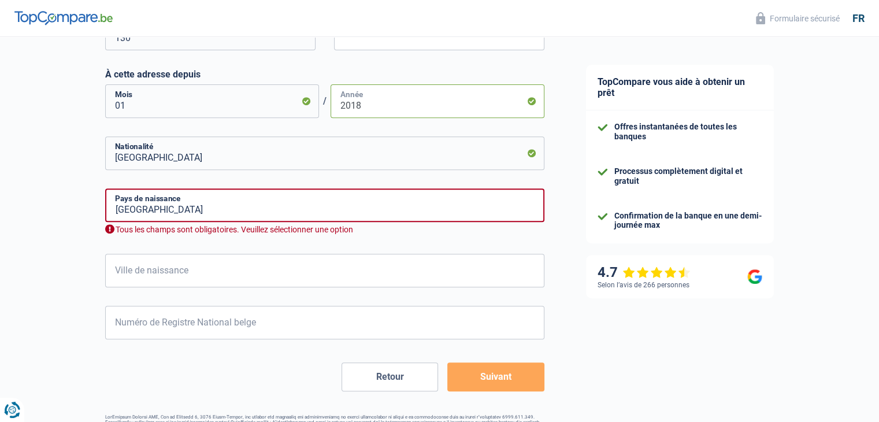
type input "2018"
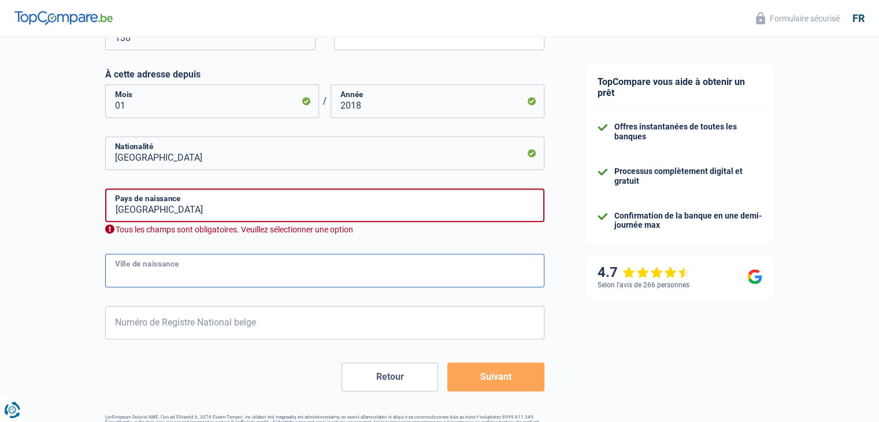
click at [107, 277] on input "Ville de naissance" at bounding box center [324, 271] width 439 height 34
type input "Verviers"
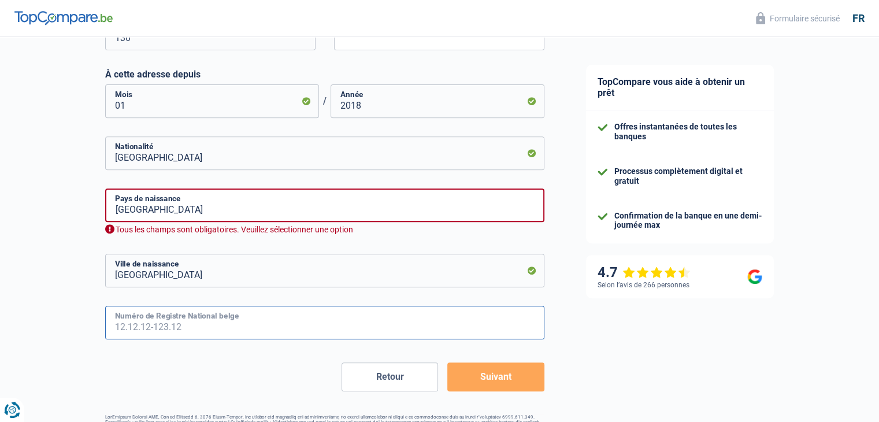
click at [129, 326] on input "Numéro de Registre National belge" at bounding box center [324, 323] width 439 height 34
type input "77.09.22-069.78"
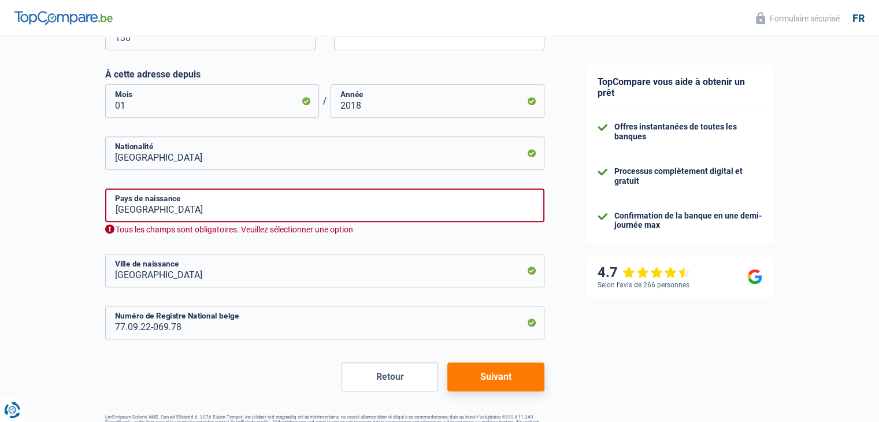
click at [474, 367] on button "Suivant" at bounding box center [495, 376] width 96 height 29
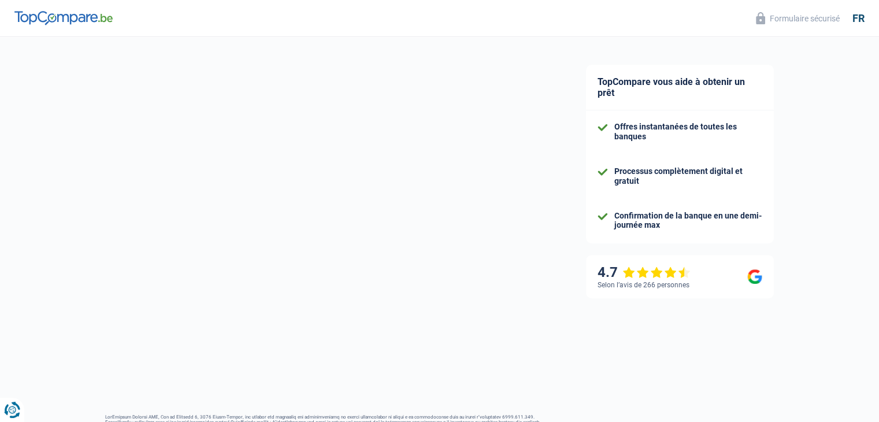
select select "netSalary"
select select "mealVouchers"
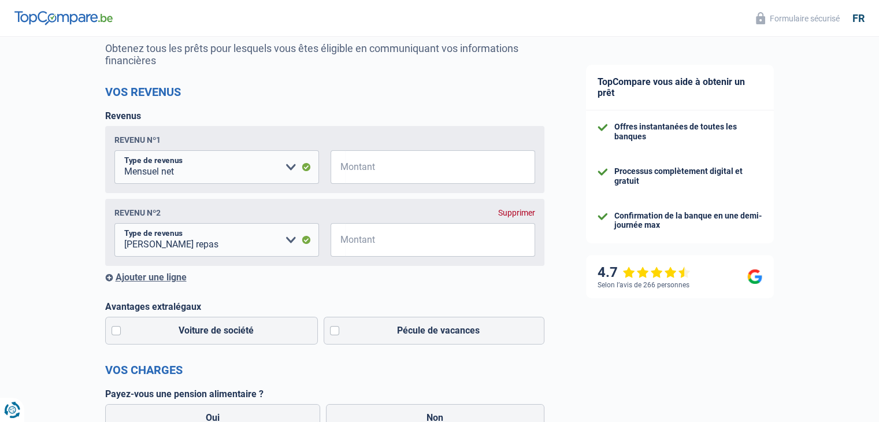
scroll to position [116, 0]
click at [287, 169] on select "Allocation d'handicap Allocations chômage Allocations familiales Chèques repas …" at bounding box center [216, 167] width 205 height 34
click at [114, 151] on select "Allocation d'handicap Allocations chômage Allocations familiales Chèques repas …" at bounding box center [216, 167] width 205 height 34
click at [368, 173] on input "Montant" at bounding box center [440, 167] width 190 height 34
type input "3.500"
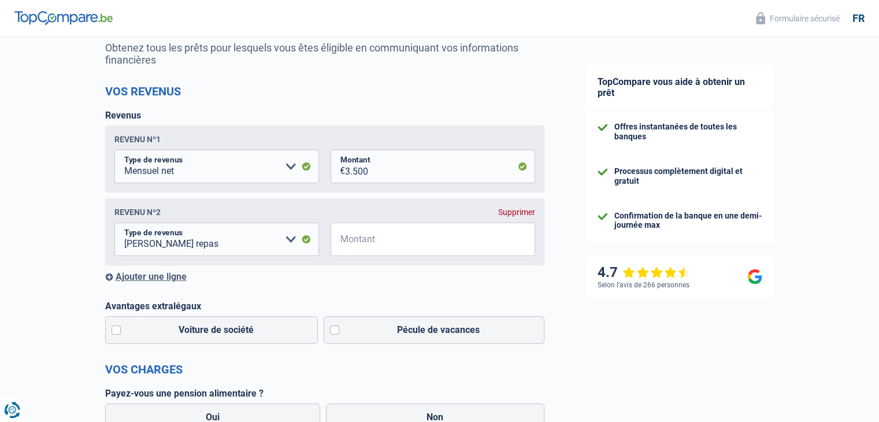
click at [343, 236] on span "€" at bounding box center [338, 239] width 14 height 34
click at [348, 242] on input "Montant" at bounding box center [440, 239] width 190 height 34
type input "160"
click at [118, 333] on label "Voiture de société" at bounding box center [211, 330] width 213 height 28
click at [118, 333] on input "Voiture de société" at bounding box center [211, 330] width 213 height 28
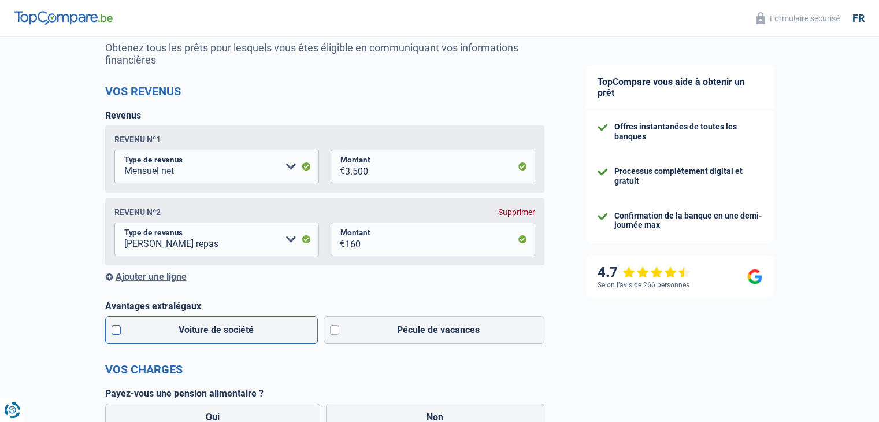
checkbox input "true"
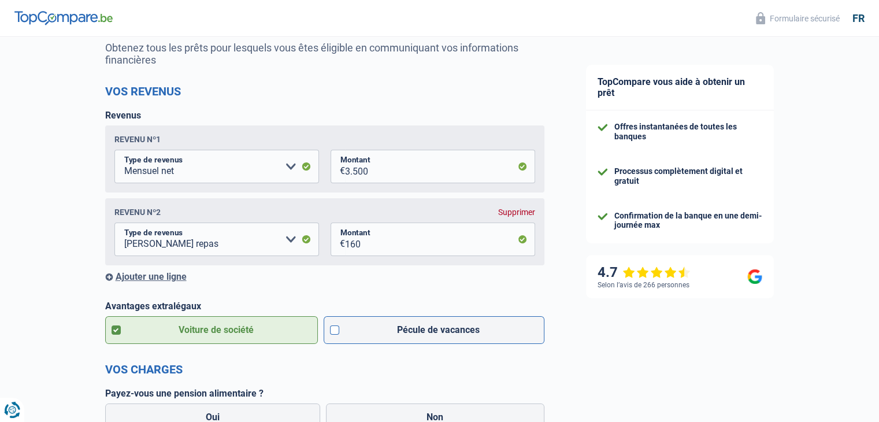
click at [333, 329] on label "Pécule de vacances" at bounding box center [434, 330] width 221 height 28
click at [333, 329] on input "Pécule de vacances" at bounding box center [434, 330] width 221 height 28
checkbox input "true"
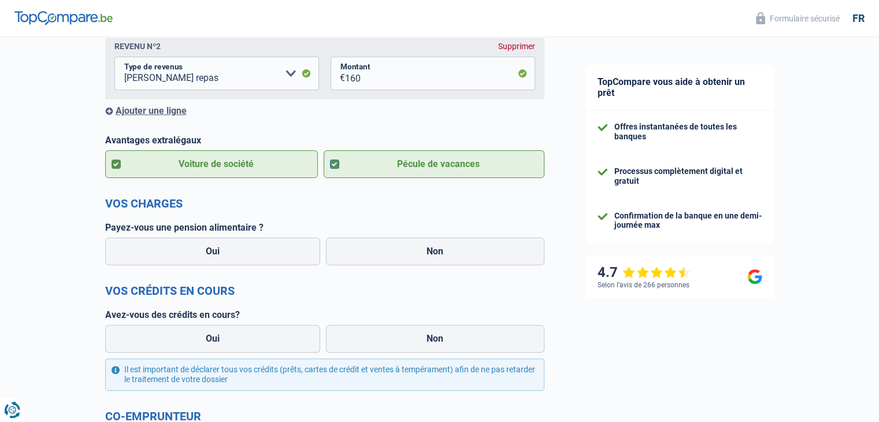
scroll to position [289, 0]
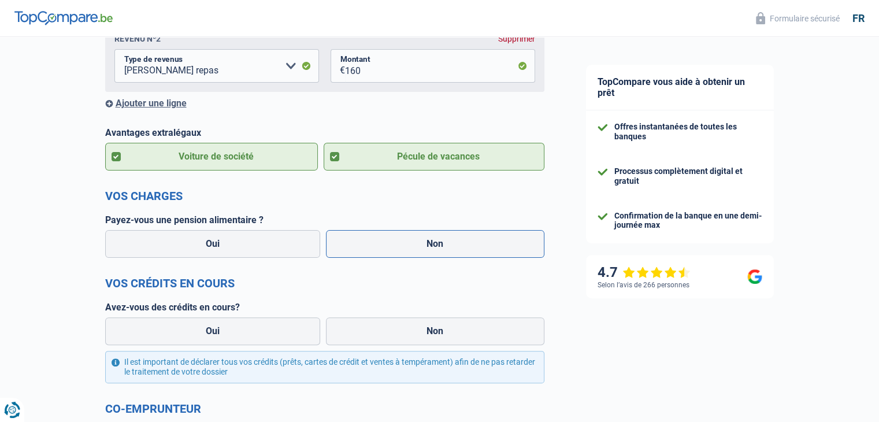
click at [365, 251] on label "Non" at bounding box center [435, 244] width 218 height 28
click at [365, 251] on input "Non" at bounding box center [435, 244] width 218 height 28
radio input "true"
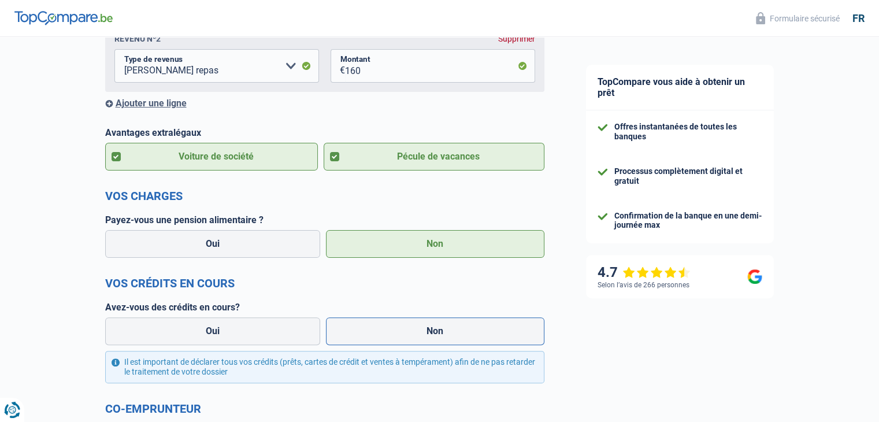
click at [356, 326] on label "Non" at bounding box center [435, 331] width 218 height 28
click at [356, 326] on input "Non" at bounding box center [435, 331] width 218 height 28
radio input "true"
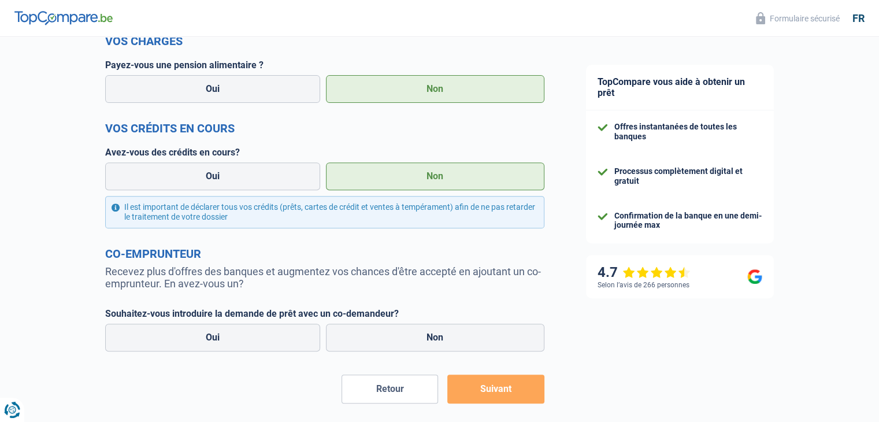
scroll to position [496, 0]
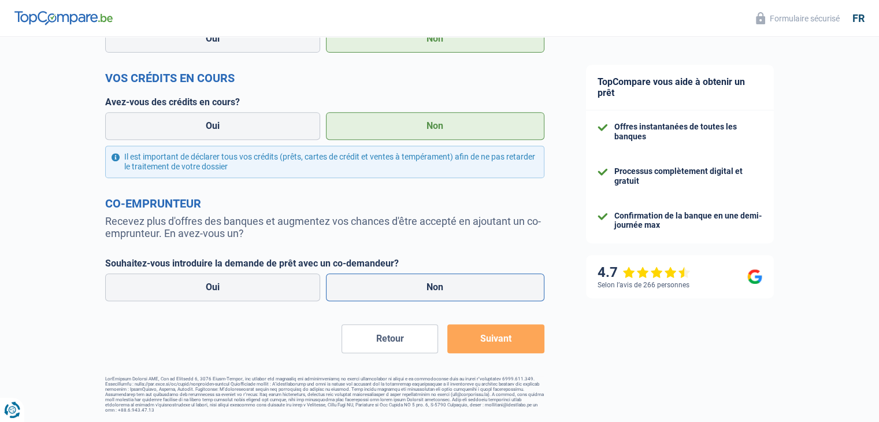
click at [382, 294] on label "Non" at bounding box center [435, 287] width 218 height 28
click at [382, 294] on input "Non" at bounding box center [435, 287] width 218 height 28
radio input "true"
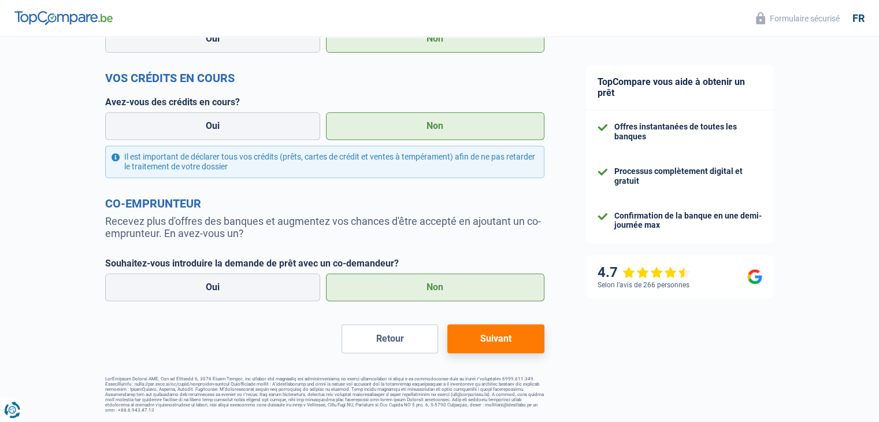
click at [488, 336] on button "Suivant" at bounding box center [495, 338] width 96 height 29
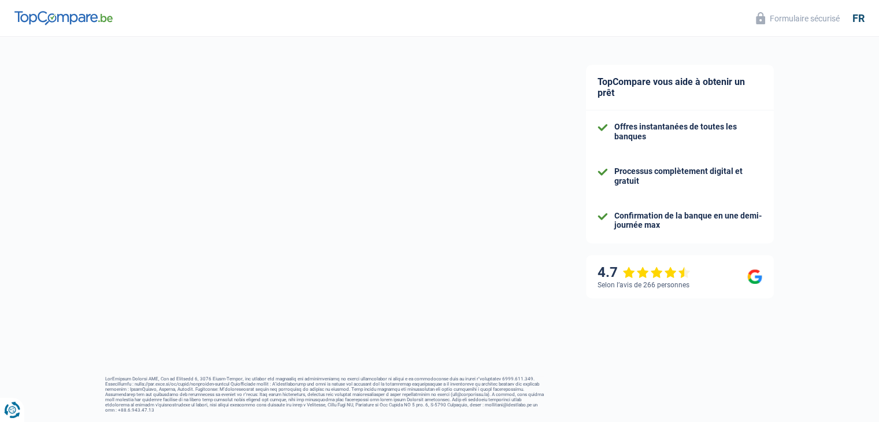
select select "120"
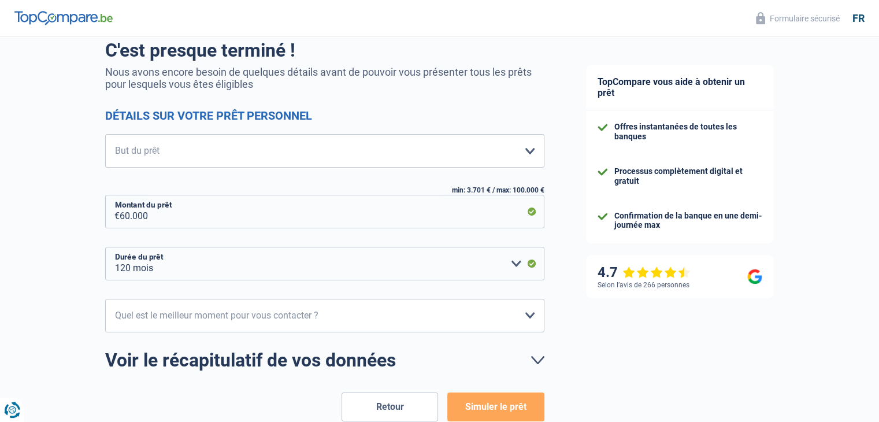
scroll to position [116, 0]
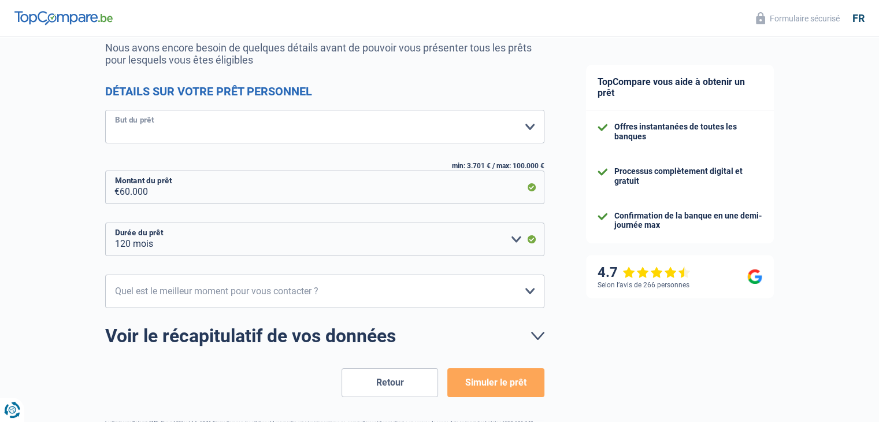
click at [142, 138] on select "Confort maison: meubles, textile, peinture, électroménager, outillage non-profe…" at bounding box center [324, 127] width 439 height 34
select select "houseOrGarden"
click at [105, 110] on select "Confort maison: meubles, textile, peinture, électroménager, outillage non-profe…" at bounding box center [324, 127] width 439 height 34
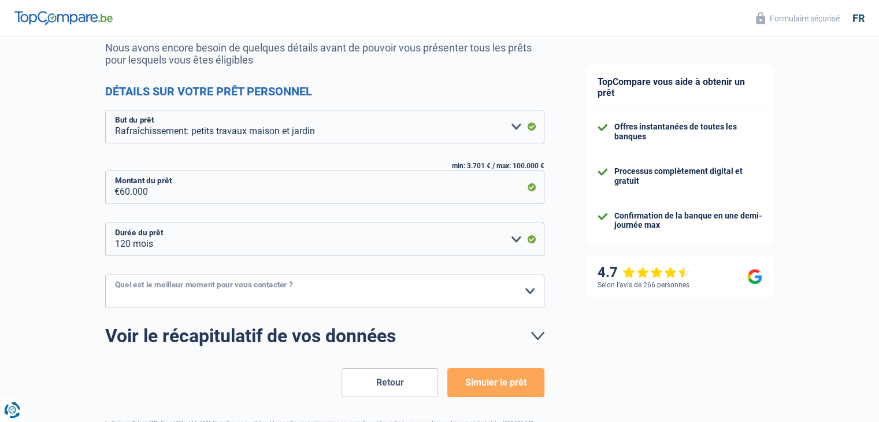
click at [143, 288] on select "10h-12h 12h-14h 14h-16h 16h-18h Veuillez sélectionner une option" at bounding box center [324, 291] width 439 height 34
select select "10-12"
click at [105, 274] on select "10h-12h 12h-14h 14h-16h 16h-18h Veuillez sélectionner une option" at bounding box center [324, 291] width 439 height 34
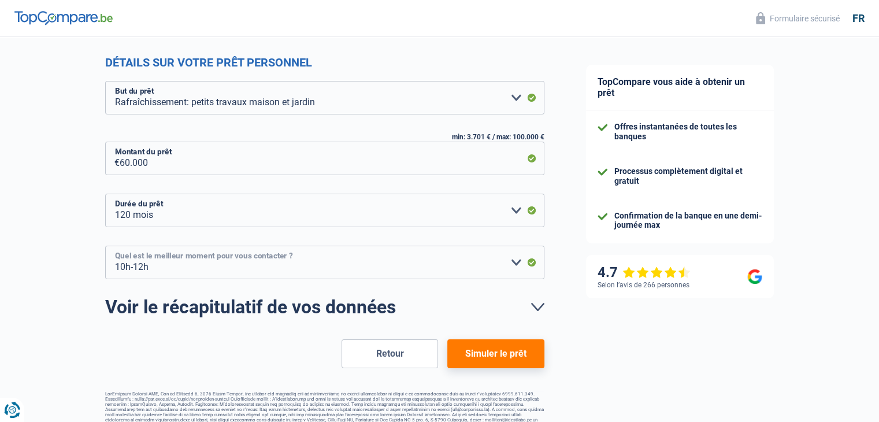
scroll to position [159, 0]
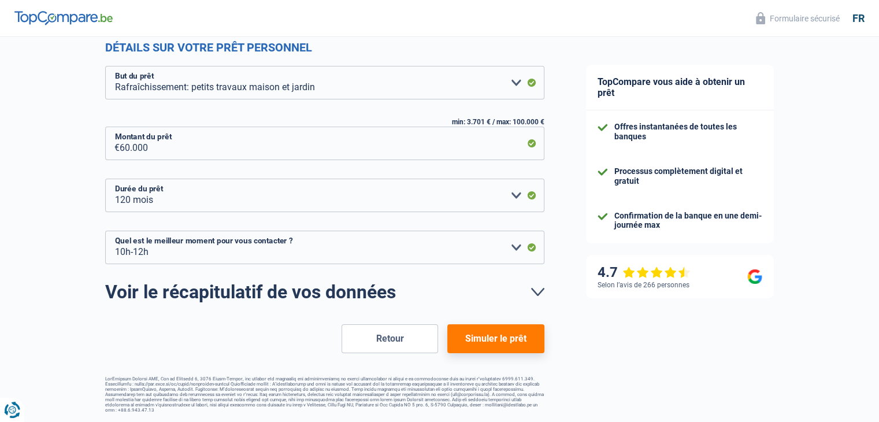
click at [491, 339] on button "Simuler le prêt" at bounding box center [495, 338] width 96 height 29
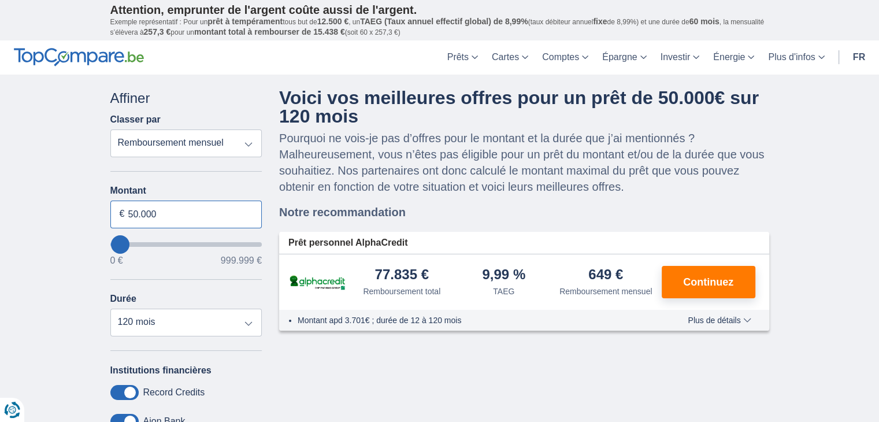
drag, startPoint x: 131, startPoint y: 215, endPoint x: 125, endPoint y: 212, distance: 7.0
click at [125, 212] on input "50.000" at bounding box center [186, 215] width 152 height 28
type input "60.000"
type input "60000"
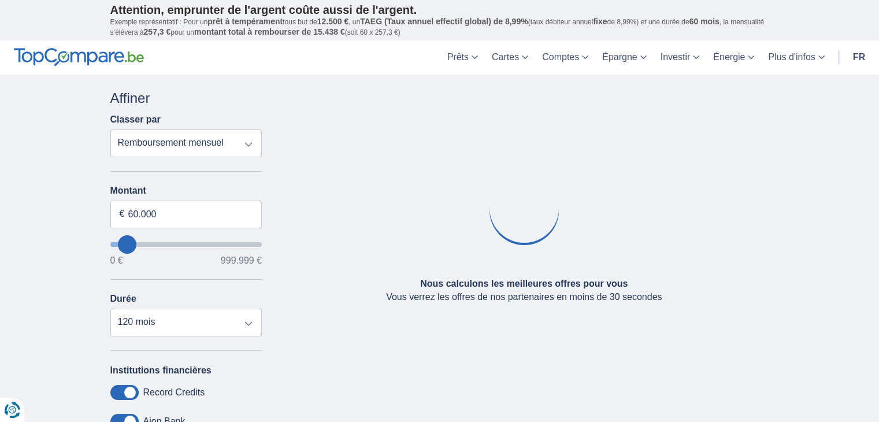
click at [67, 270] on div "× widget.non-eligible-application.title widget.non-eligible-application.text no…" at bounding box center [439, 334] width 879 height 519
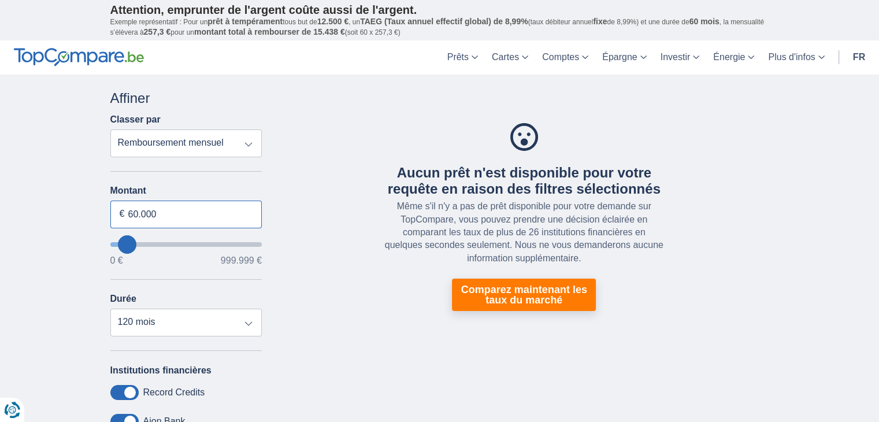
click at [132, 213] on input "60.000" at bounding box center [186, 215] width 152 height 28
type input "50.000"
type input "50000"
click at [69, 213] on div "× widget.non-eligible-application.title widget.non-eligible-application.text no…" at bounding box center [439, 334] width 879 height 519
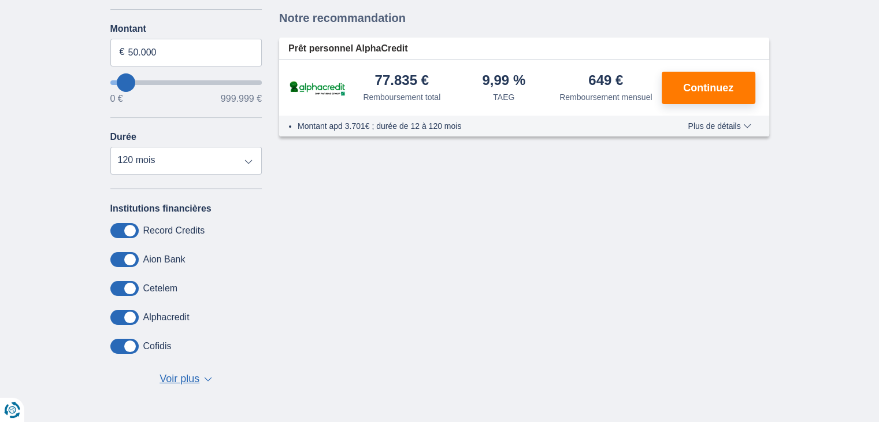
scroll to position [173, 0]
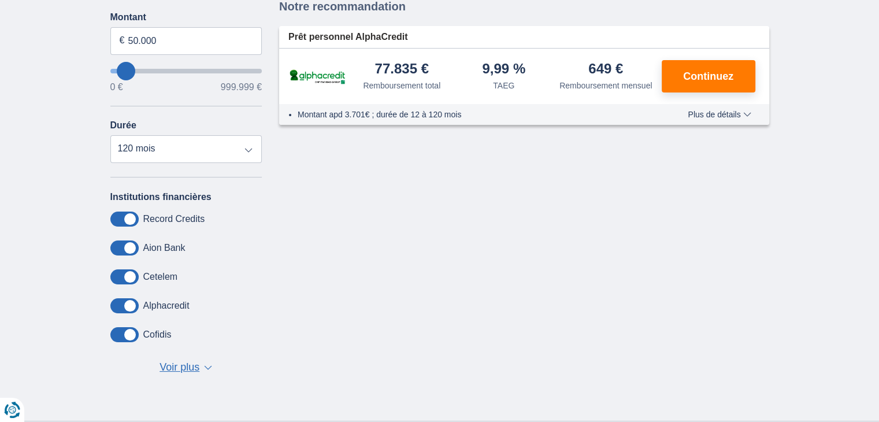
click at [177, 367] on span "Voir plus" at bounding box center [179, 367] width 40 height 15
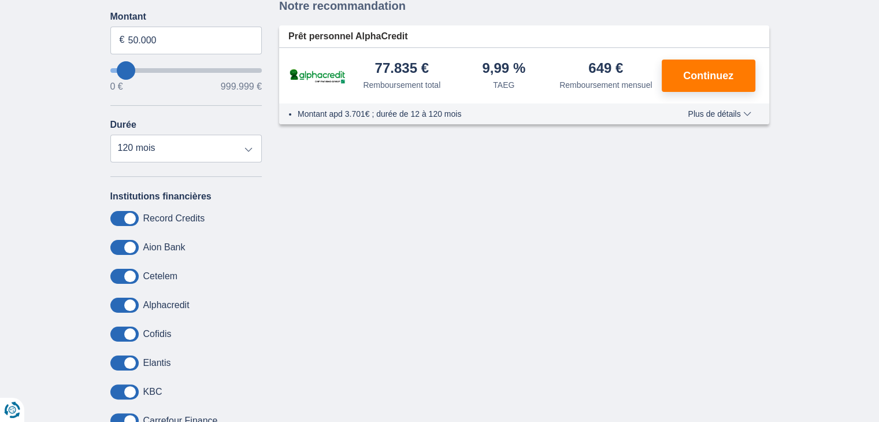
scroll to position [116, 0]
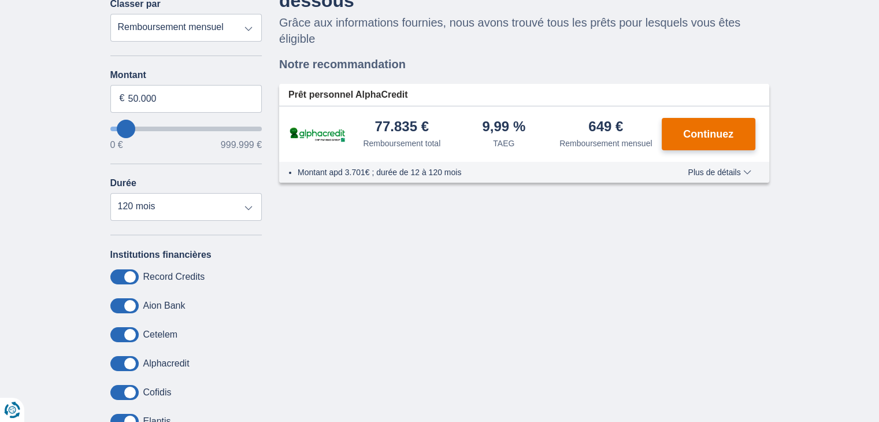
click at [701, 132] on span "Continuez" at bounding box center [708, 134] width 50 height 10
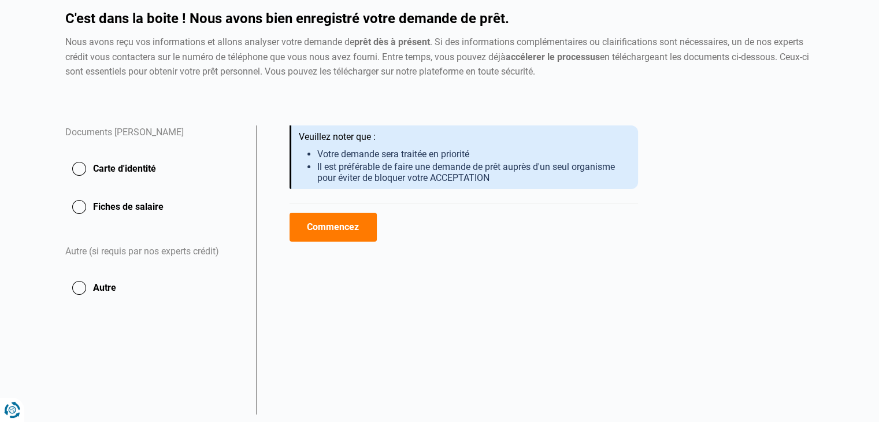
scroll to position [116, 0]
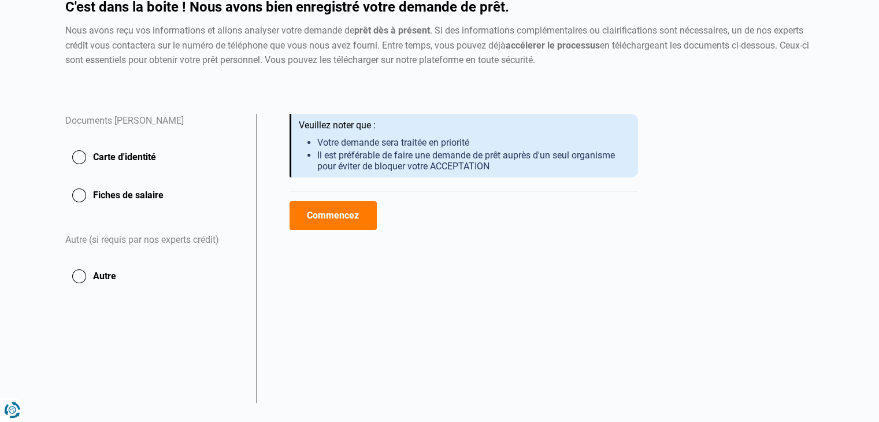
click at [78, 158] on button "Carte d'identité" at bounding box center [153, 157] width 177 height 29
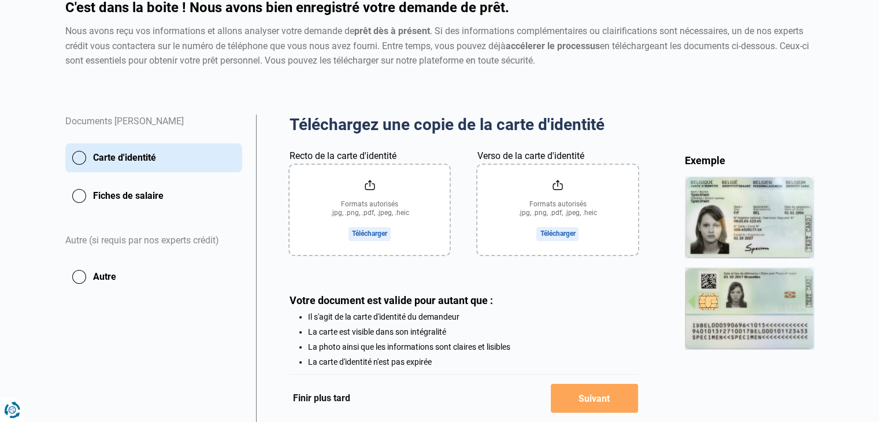
scroll to position [72, 0]
